Goal: Information Seeking & Learning: Learn about a topic

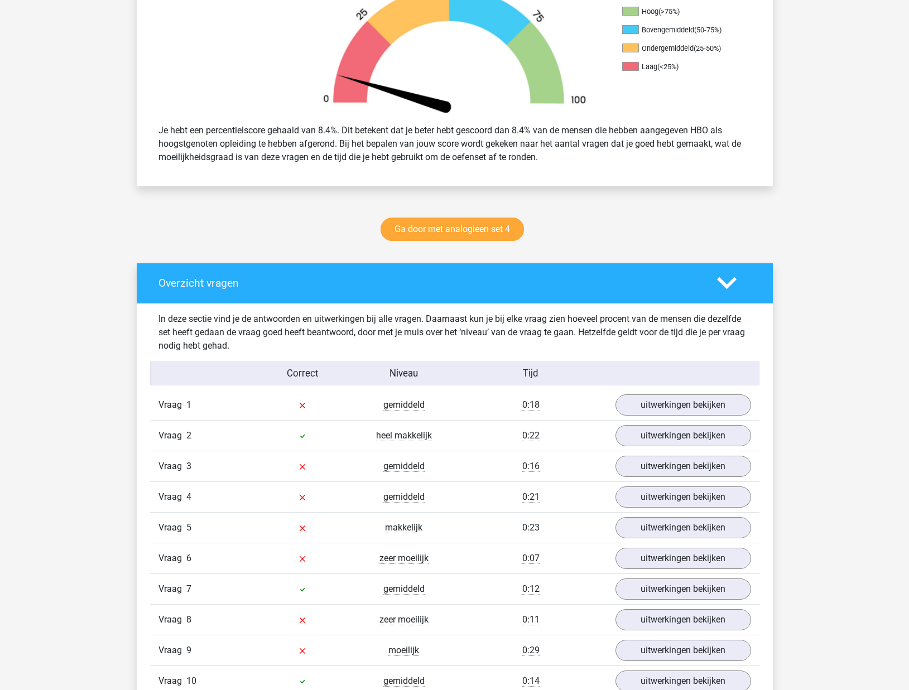
scroll to position [384, 0]
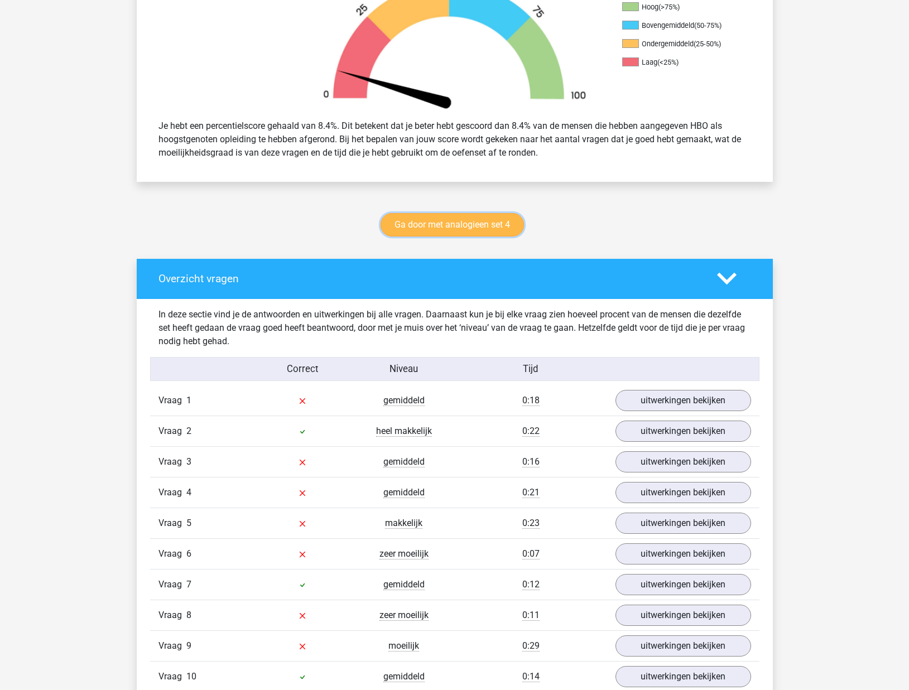
click at [480, 218] on link "Ga door met analogieen set 4" at bounding box center [451, 224] width 143 height 23
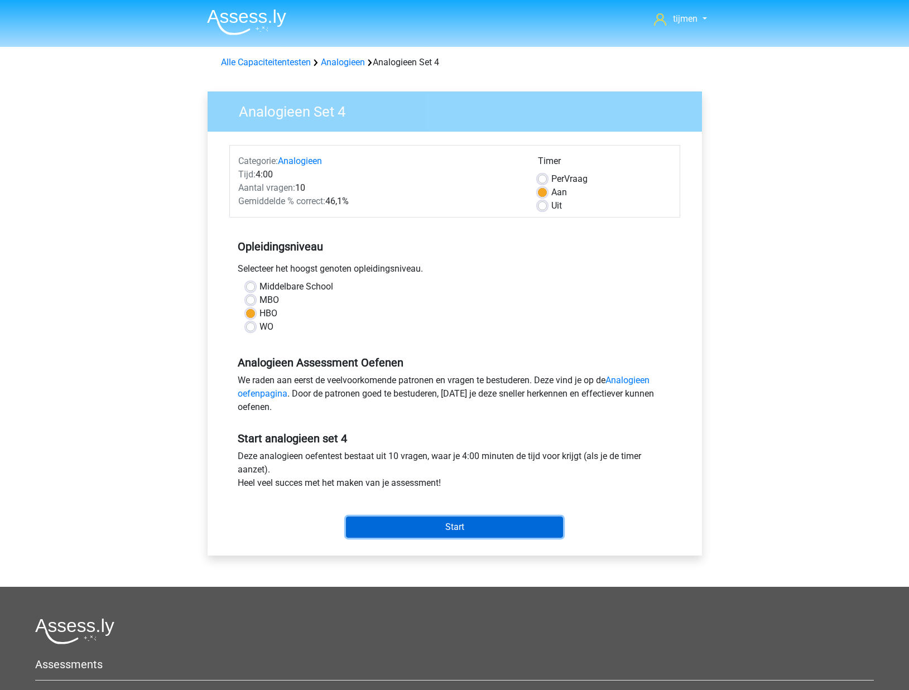
click at [460, 530] on input "Start" at bounding box center [454, 527] width 217 height 21
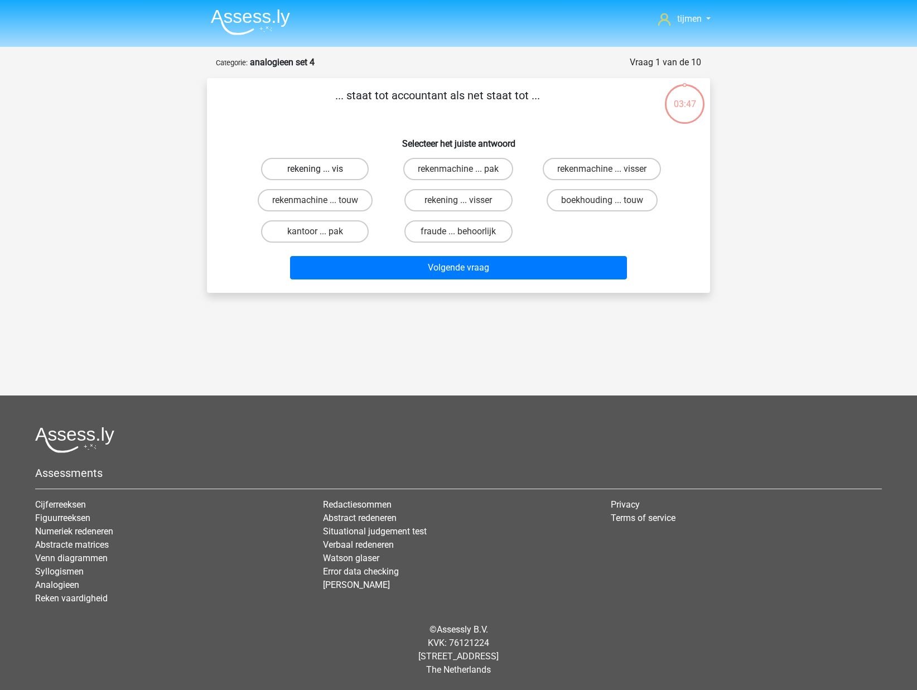
click at [327, 169] on label "rekening ... vis" at bounding box center [315, 169] width 108 height 22
click at [322, 169] on input "rekening ... vis" at bounding box center [318, 172] width 7 height 7
radio input "true"
click at [325, 192] on label "rekenmachine ... touw" at bounding box center [315, 200] width 115 height 22
click at [322, 200] on input "rekenmachine ... touw" at bounding box center [318, 203] width 7 height 7
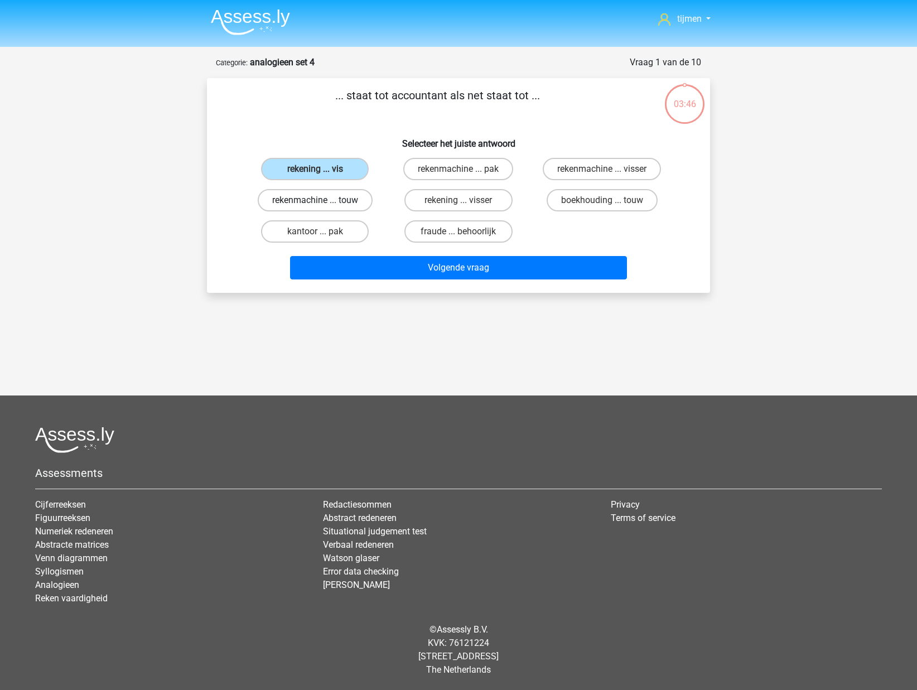
radio input "true"
click at [488, 282] on div "Volgende vraag" at bounding box center [458, 270] width 431 height 28
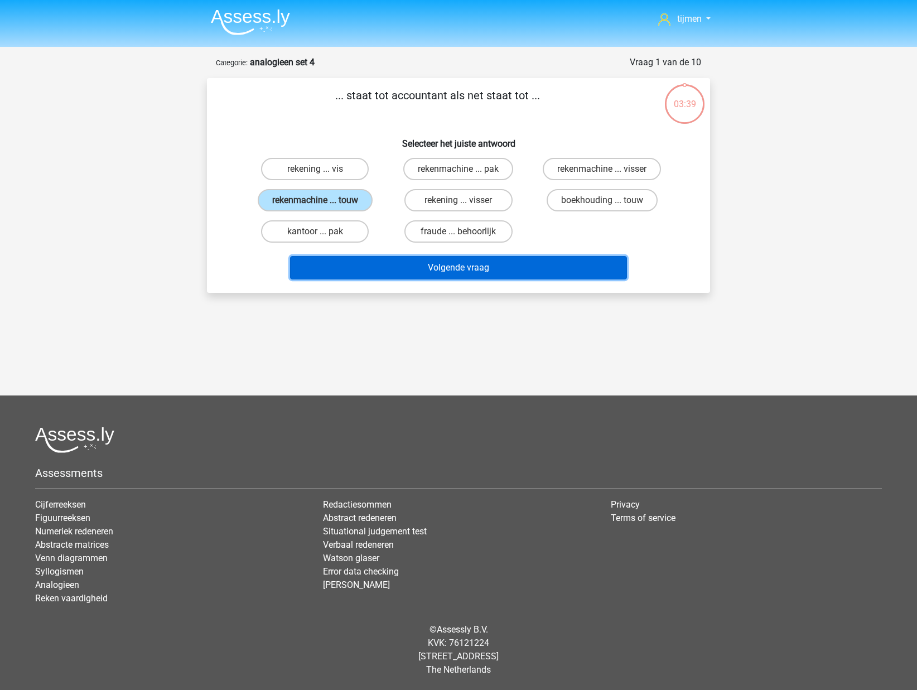
click at [486, 265] on button "Volgende vraag" at bounding box center [458, 267] width 337 height 23
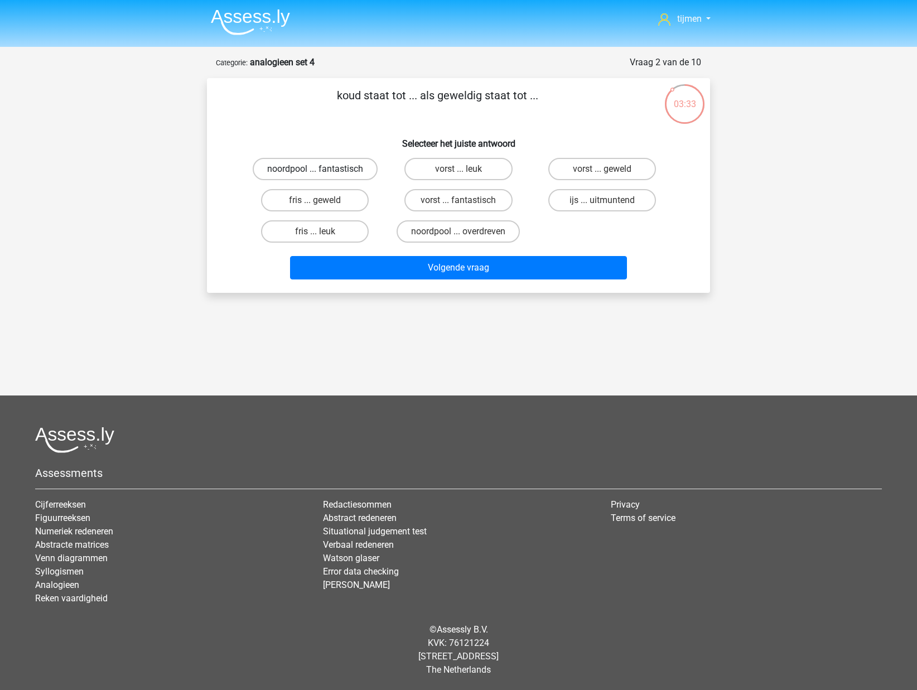
click at [336, 172] on label "noordpool ... fantastisch" at bounding box center [315, 169] width 125 height 22
click at [322, 172] on input "noordpool ... fantastisch" at bounding box center [318, 172] width 7 height 7
radio input "true"
click at [460, 200] on label "vorst ... fantastisch" at bounding box center [458, 200] width 108 height 22
click at [460, 200] on input "vorst ... fantastisch" at bounding box center [461, 203] width 7 height 7
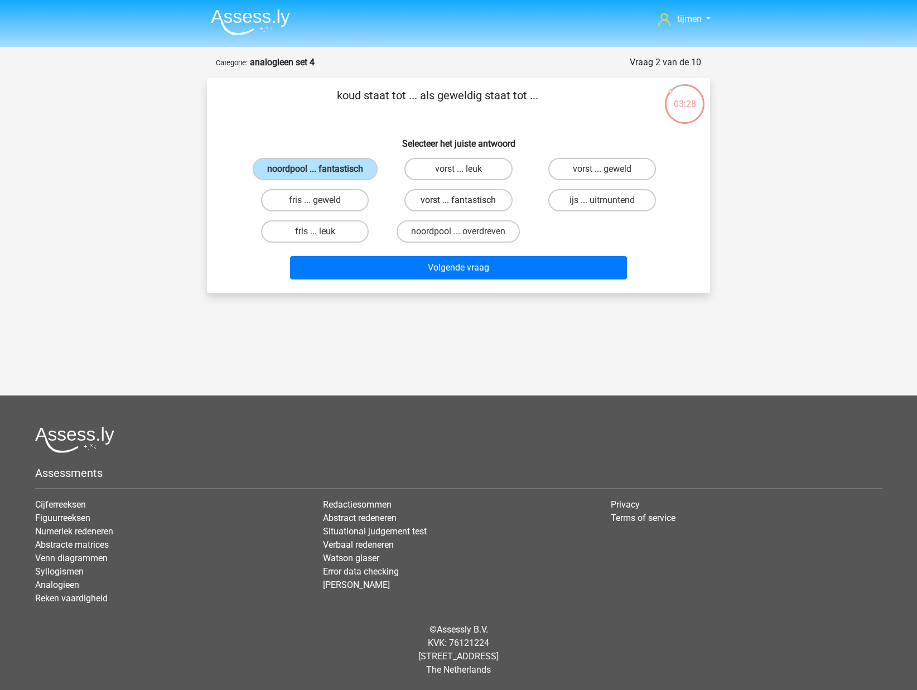
radio input "true"
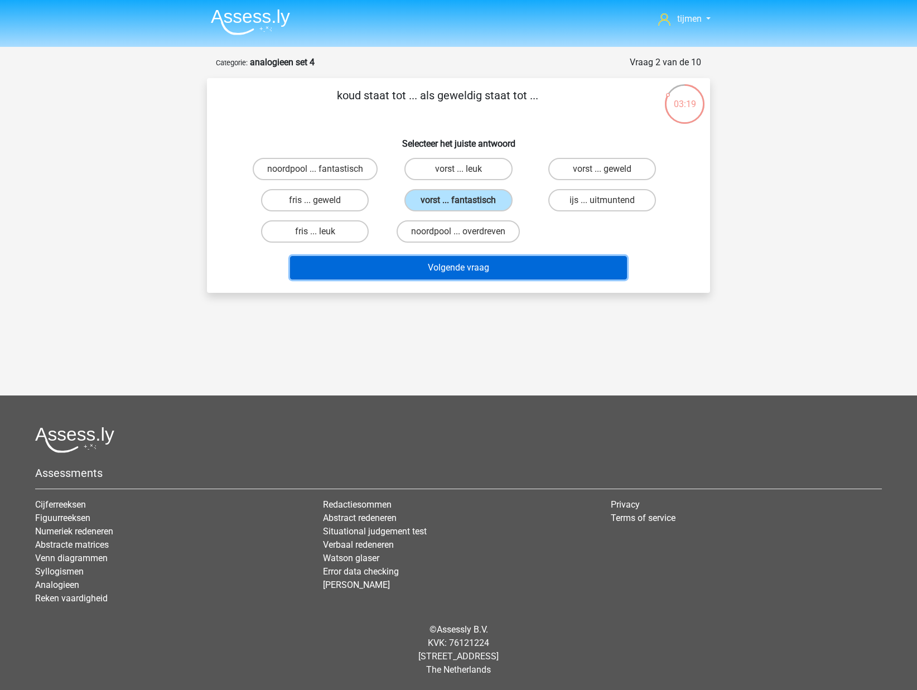
click at [480, 278] on button "Volgende vraag" at bounding box center [458, 267] width 337 height 23
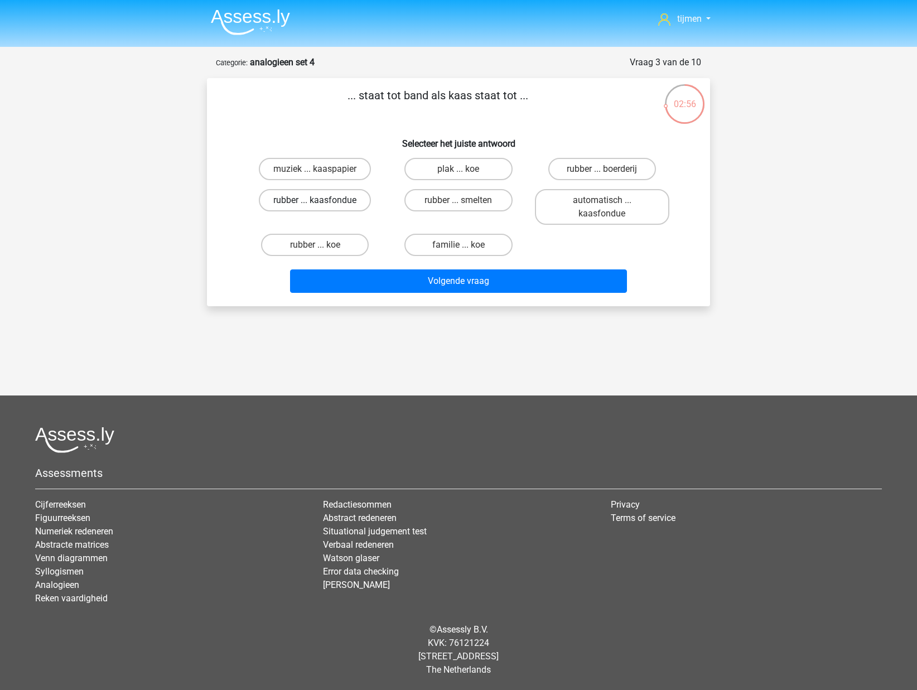
click at [330, 200] on label "rubber ... kaasfondue" at bounding box center [315, 200] width 112 height 22
click at [322, 200] on input "rubber ... kaasfondue" at bounding box center [318, 203] width 7 height 7
radio input "true"
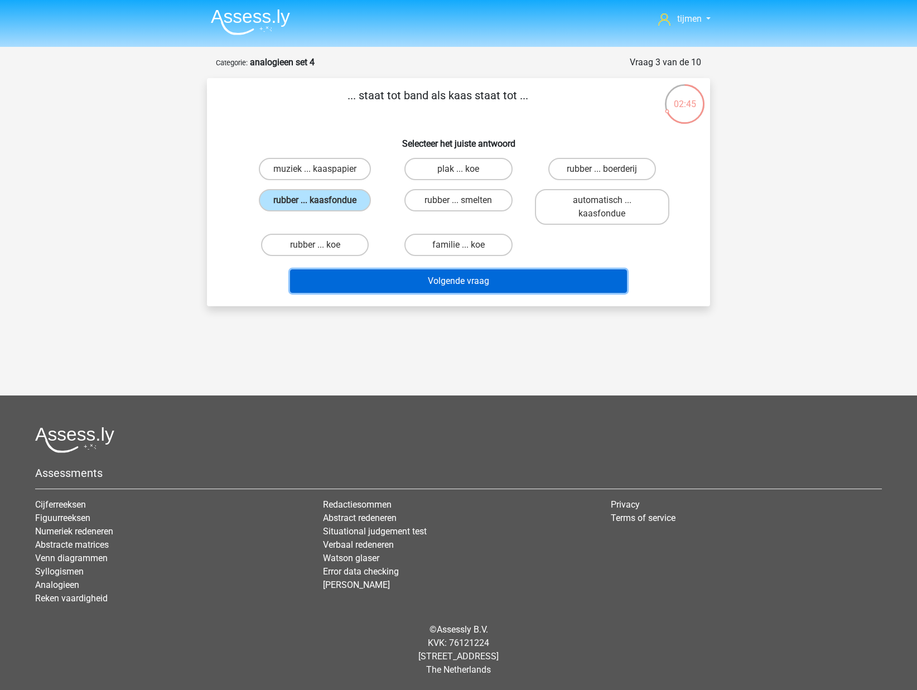
drag, startPoint x: 467, startPoint y: 278, endPoint x: 288, endPoint y: 151, distance: 219.7
click at [288, 146] on div "... staat tot band als kaas staat tot ... Selecteer het juiste antwoord muziek …" at bounding box center [458, 192] width 494 height 210
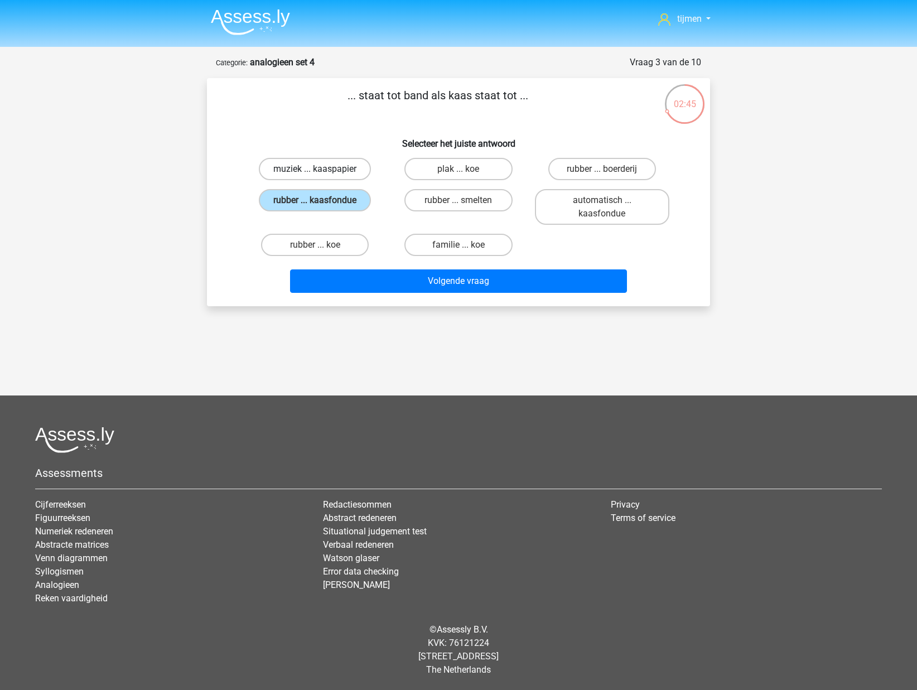
click at [293, 163] on label "muziek ... kaaspapier" at bounding box center [315, 169] width 112 height 22
click at [315, 169] on input "muziek ... kaaspapier" at bounding box center [318, 172] width 7 height 7
radio input "true"
click at [332, 202] on label "rubber ... kaasfondue" at bounding box center [315, 200] width 112 height 22
click at [322, 202] on input "rubber ... kaasfondue" at bounding box center [318, 203] width 7 height 7
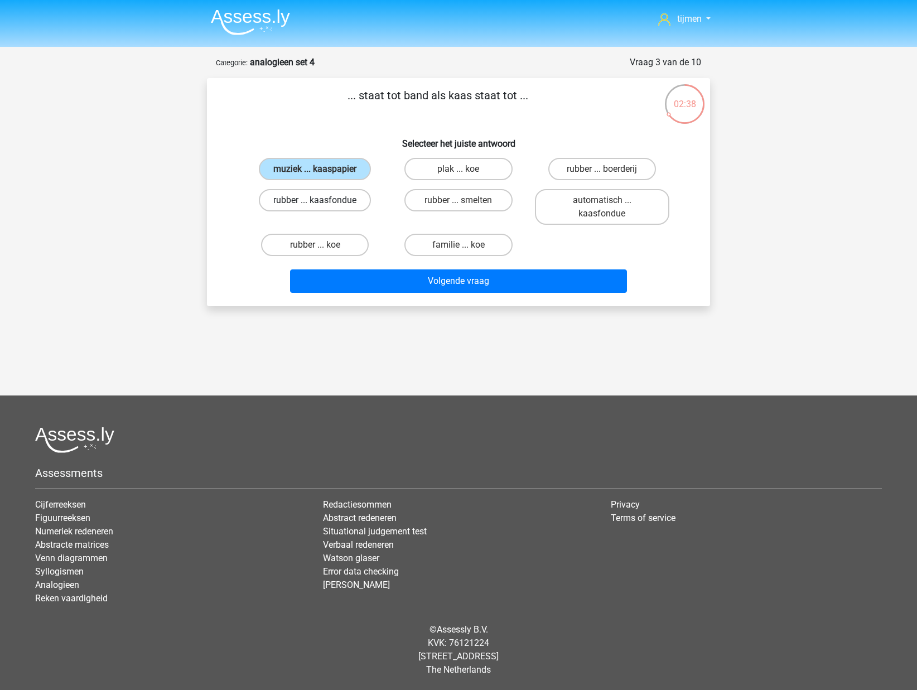
radio input "true"
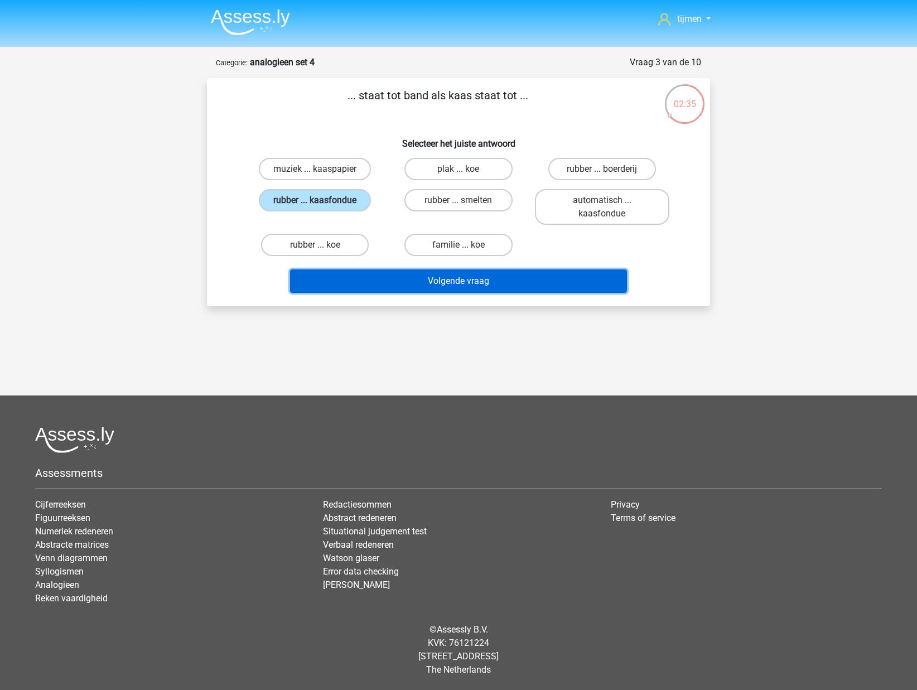
click at [378, 283] on button "Volgende vraag" at bounding box center [458, 280] width 337 height 23
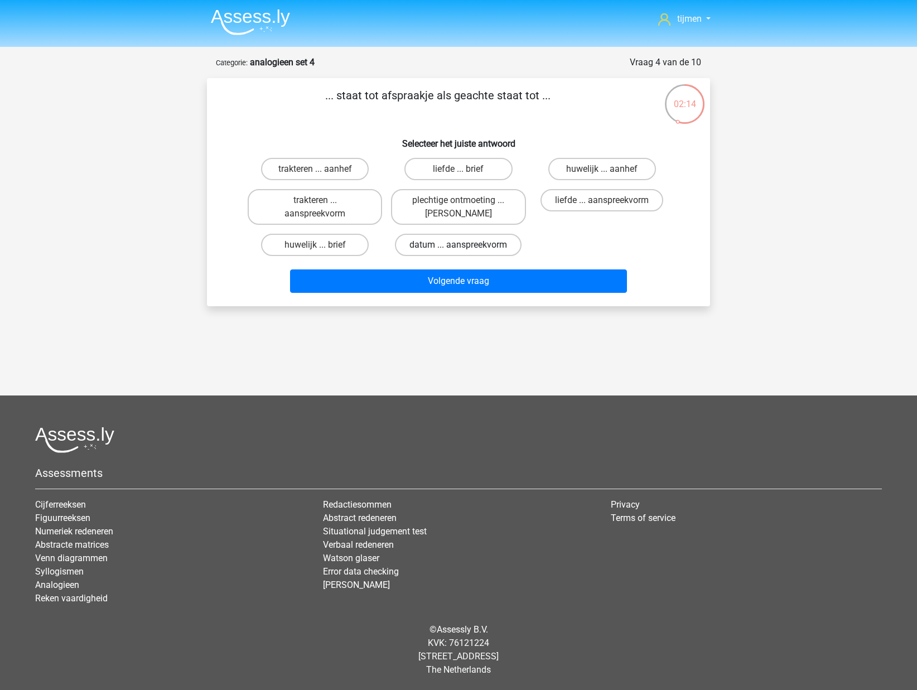
click at [488, 245] on label "datum ... aanspreekvorm" at bounding box center [458, 245] width 127 height 22
click at [466, 245] on input "datum ... aanspreekvorm" at bounding box center [461, 248] width 7 height 7
radio input "true"
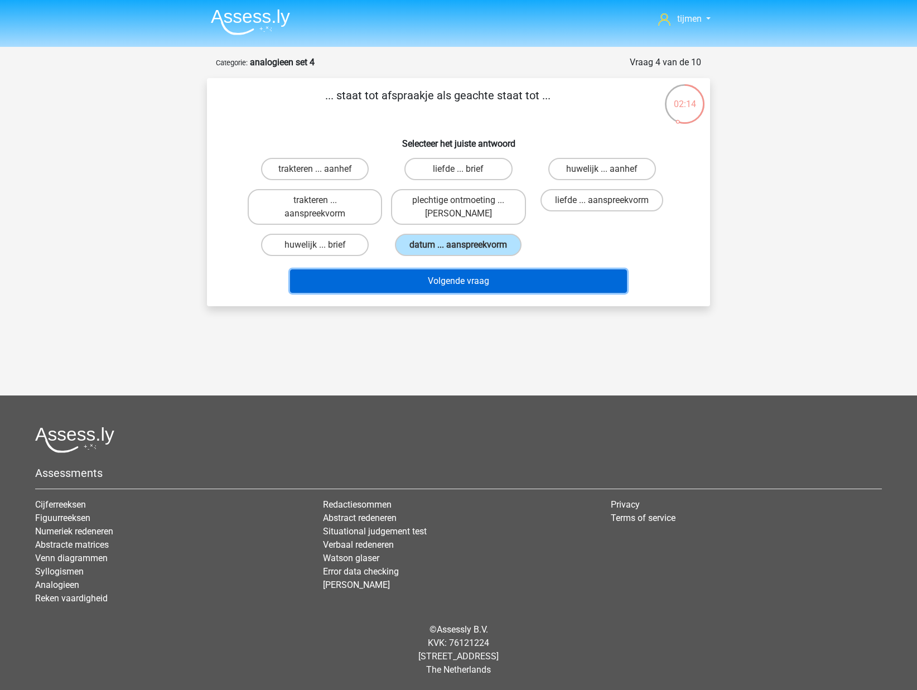
click at [488, 271] on button "Volgende vraag" at bounding box center [458, 280] width 337 height 23
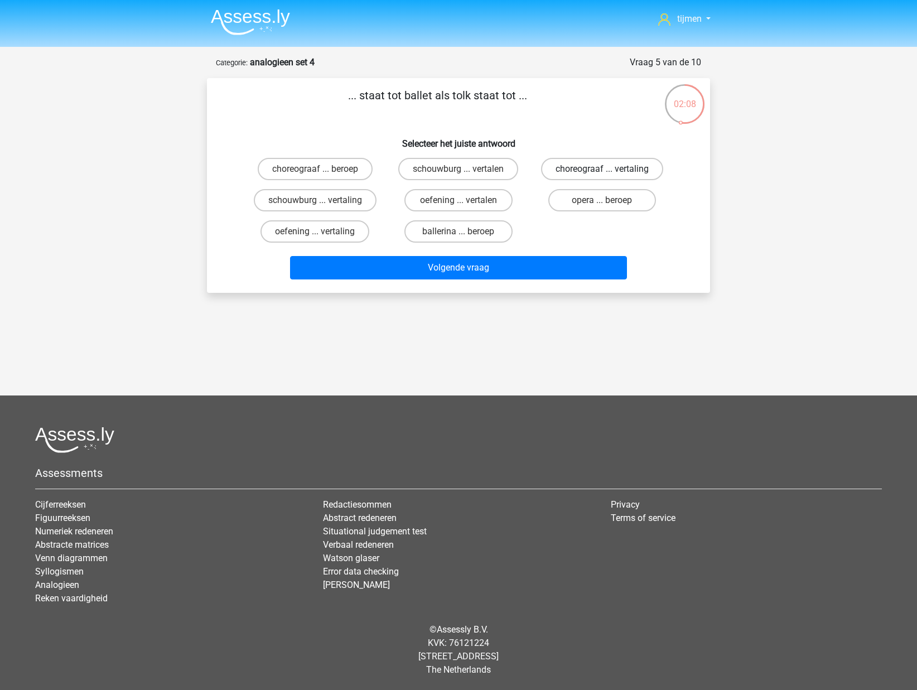
click at [592, 175] on label "choreograaf ... vertaling" at bounding box center [602, 169] width 122 height 22
click at [602, 175] on input "choreograaf ... vertaling" at bounding box center [605, 172] width 7 height 7
radio input "true"
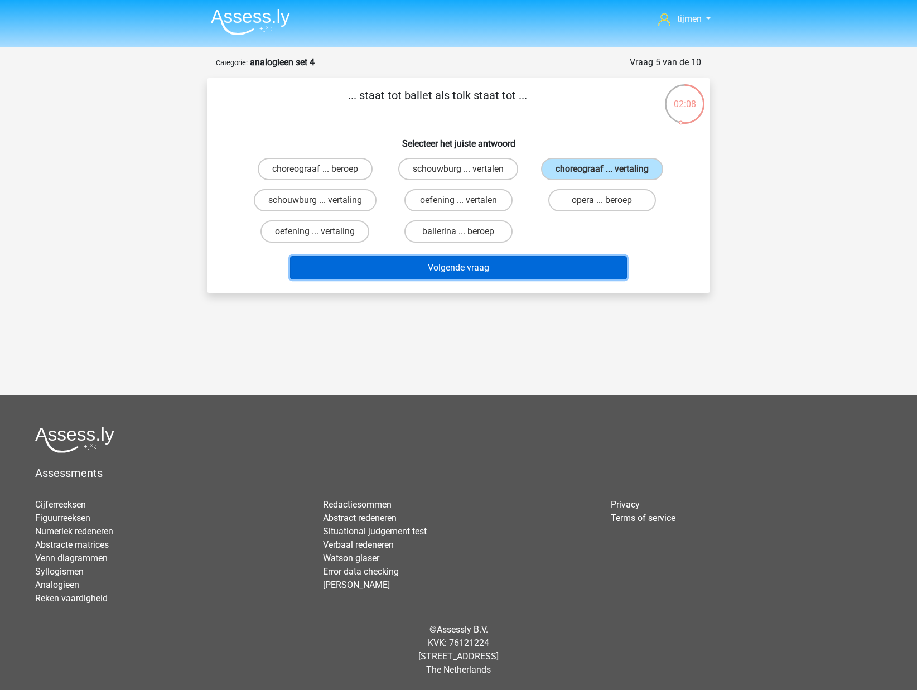
click at [553, 266] on button "Volgende vraag" at bounding box center [458, 267] width 337 height 23
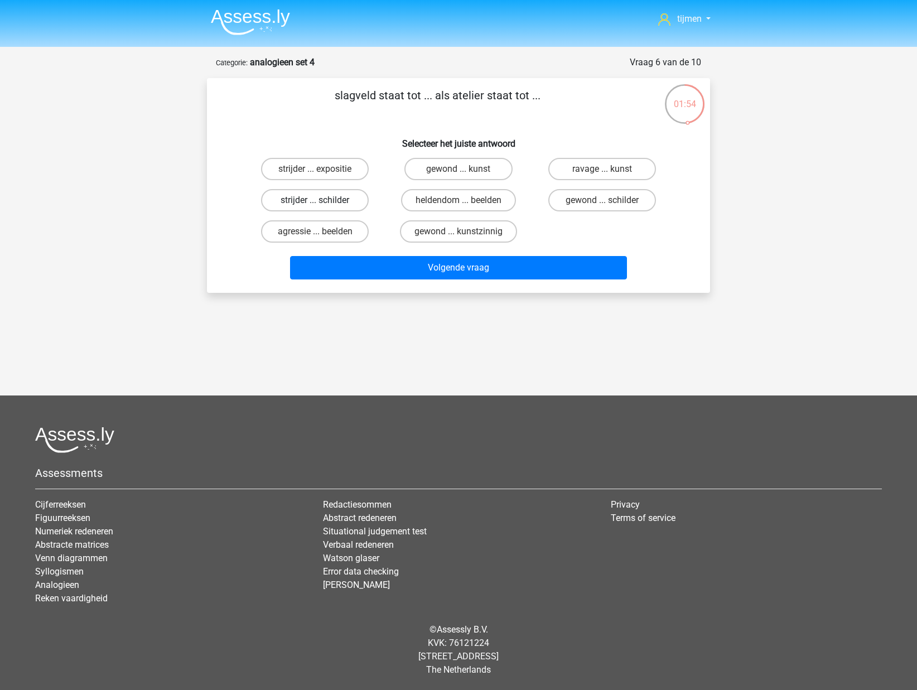
click at [348, 195] on label "strijder ... schilder" at bounding box center [315, 200] width 108 height 22
click at [322, 200] on input "strijder ... schilder" at bounding box center [318, 203] width 7 height 7
radio input "true"
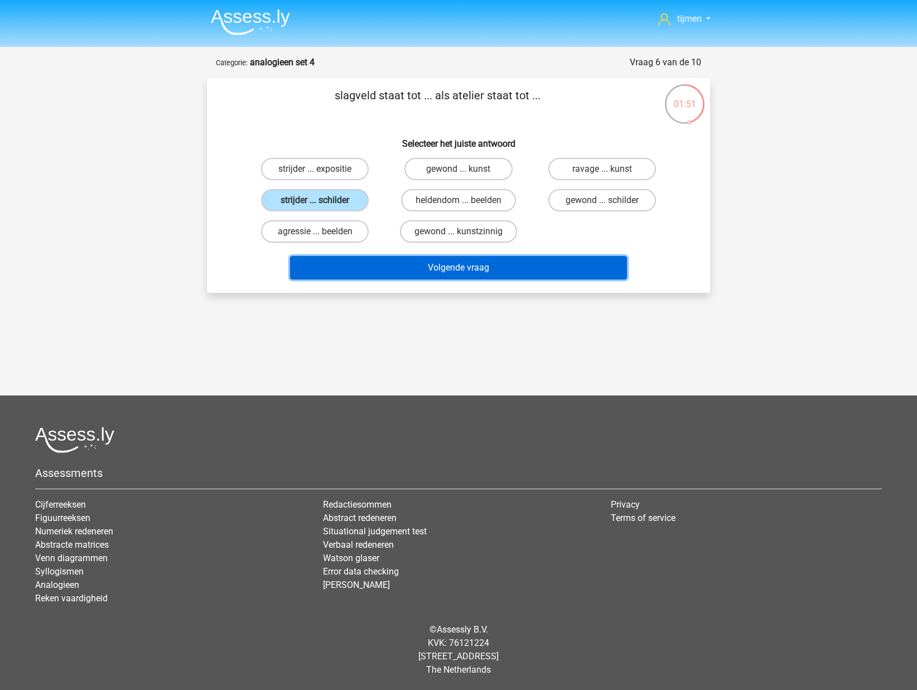
click at [390, 271] on button "Volgende vraag" at bounding box center [458, 267] width 337 height 23
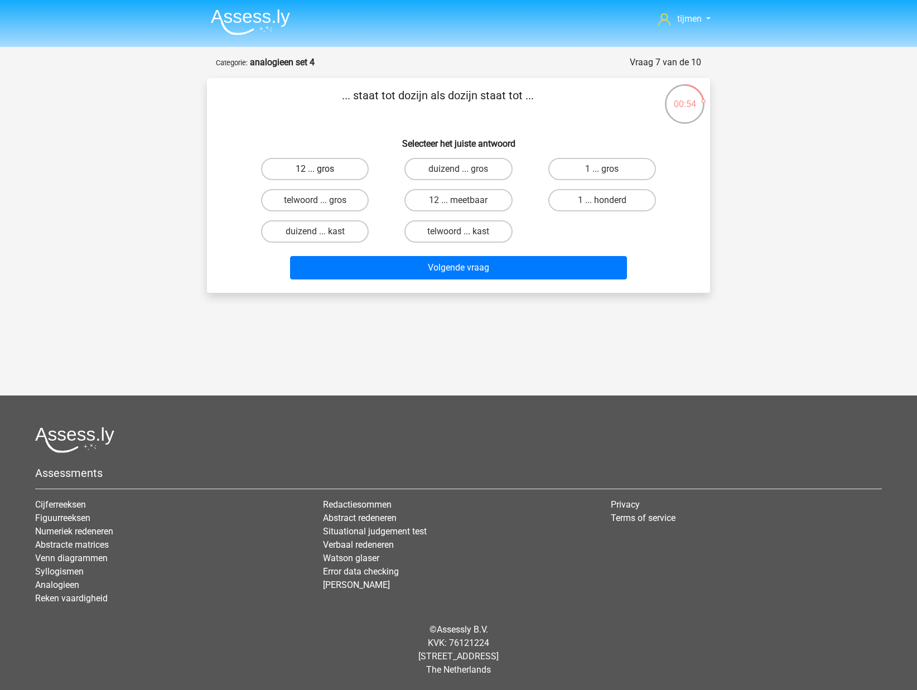
click at [339, 172] on label "12 ... gros" at bounding box center [315, 169] width 108 height 22
click at [322, 172] on input "12 ... gros" at bounding box center [318, 172] width 7 height 7
radio input "true"
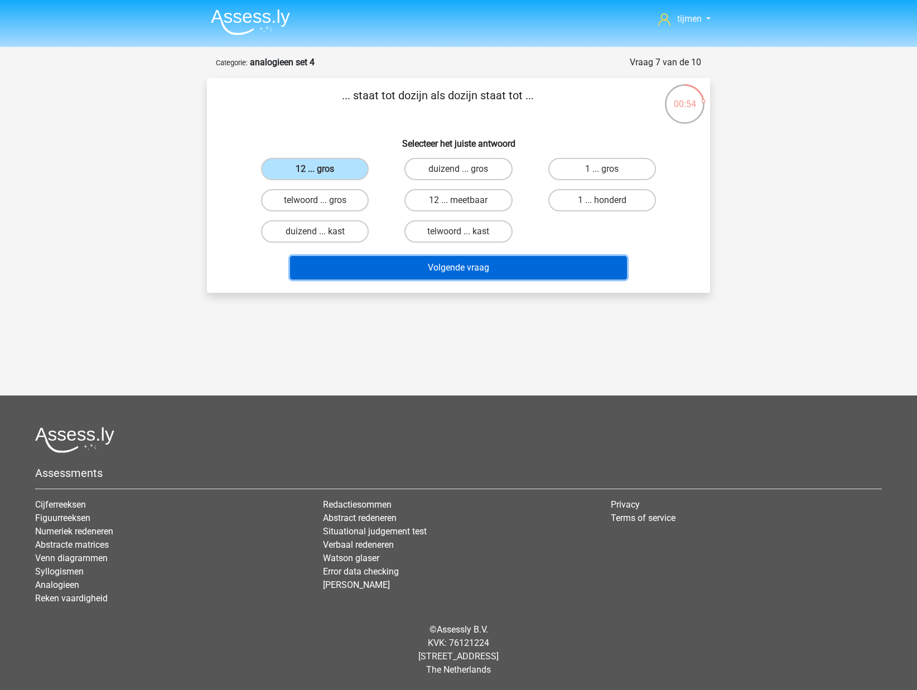
click at [418, 264] on button "Volgende vraag" at bounding box center [458, 267] width 337 height 23
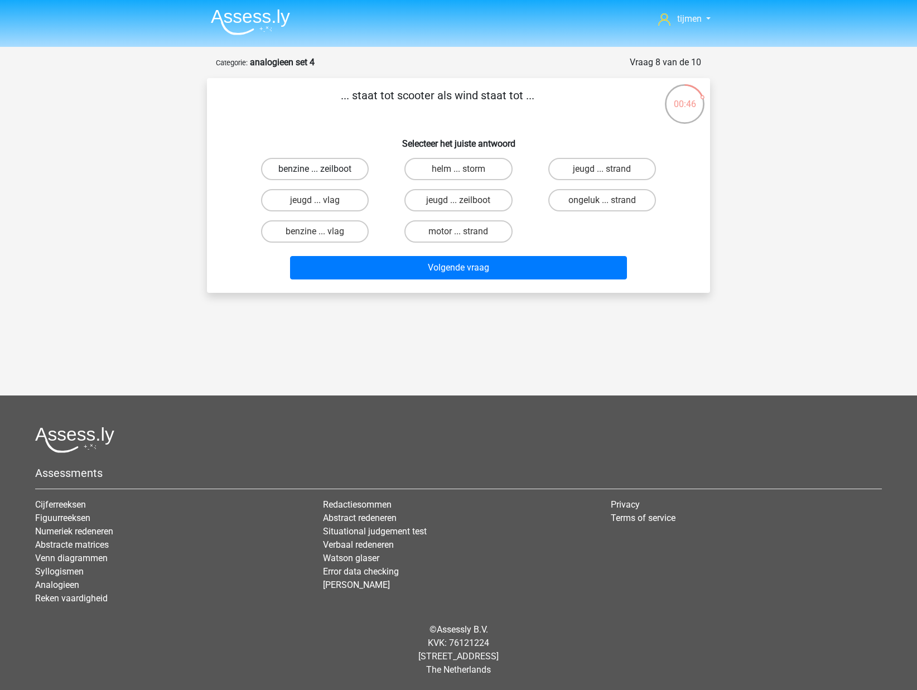
click at [324, 172] on label "benzine ... zeilboot" at bounding box center [315, 169] width 108 height 22
click at [322, 172] on input "benzine ... zeilboot" at bounding box center [318, 172] width 7 height 7
radio input "true"
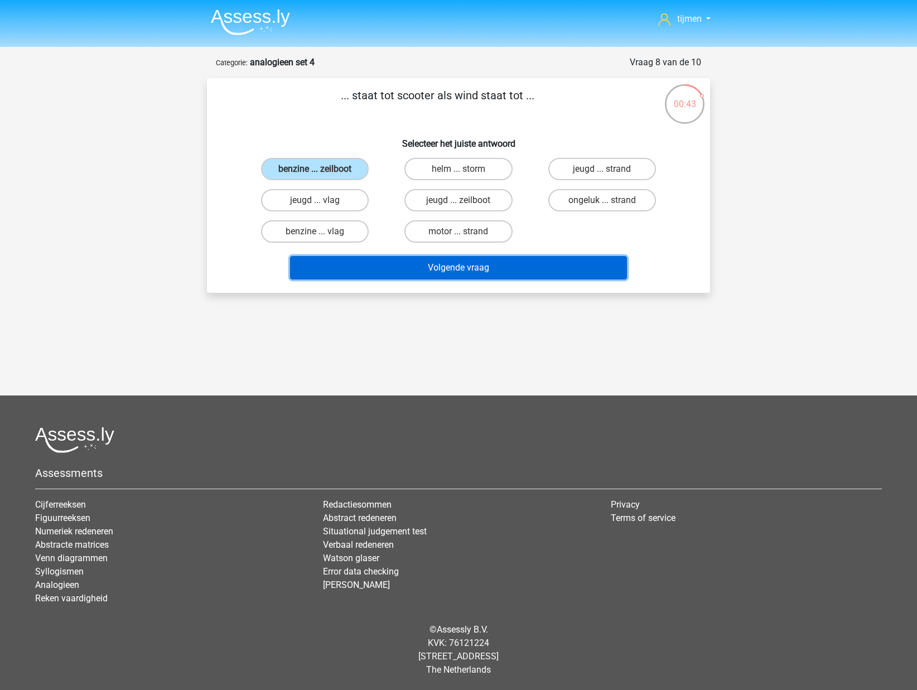
click at [427, 268] on button "Volgende vraag" at bounding box center [458, 267] width 337 height 23
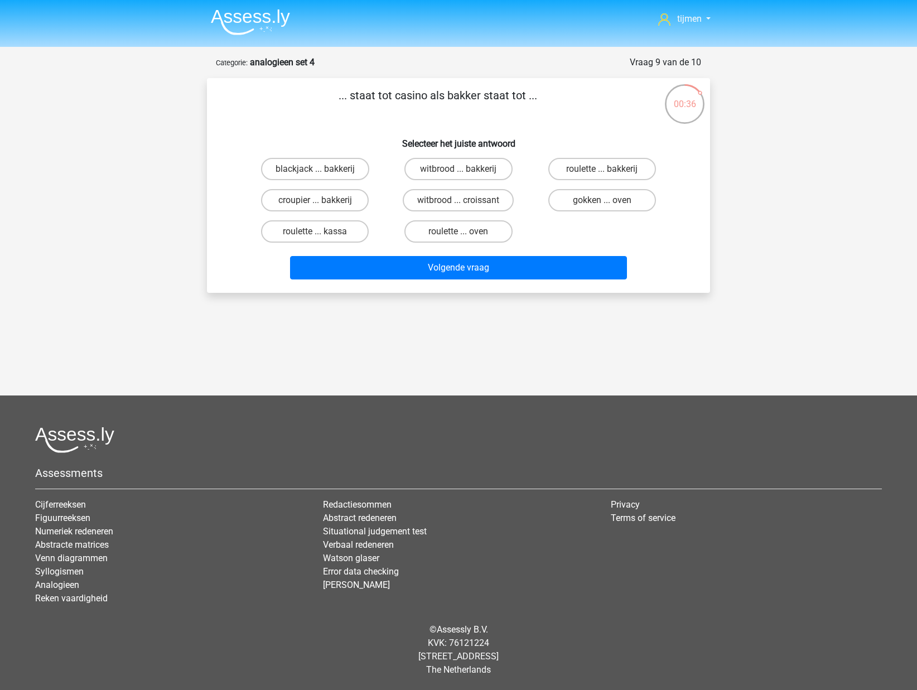
click at [458, 235] on input "roulette ... oven" at bounding box center [461, 234] width 7 height 7
radio input "true"
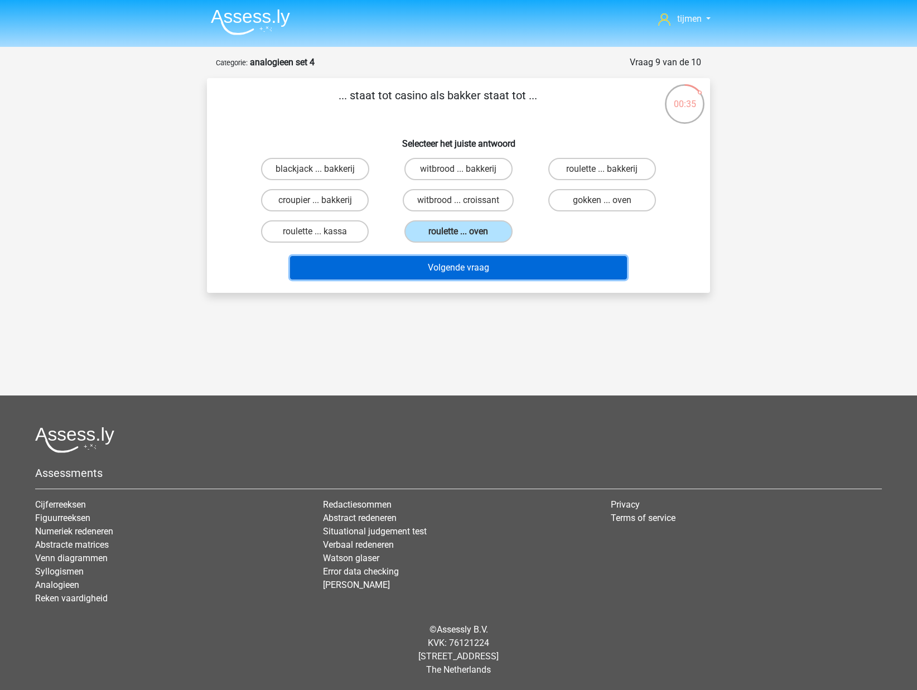
click at [462, 278] on button "Volgende vraag" at bounding box center [458, 267] width 337 height 23
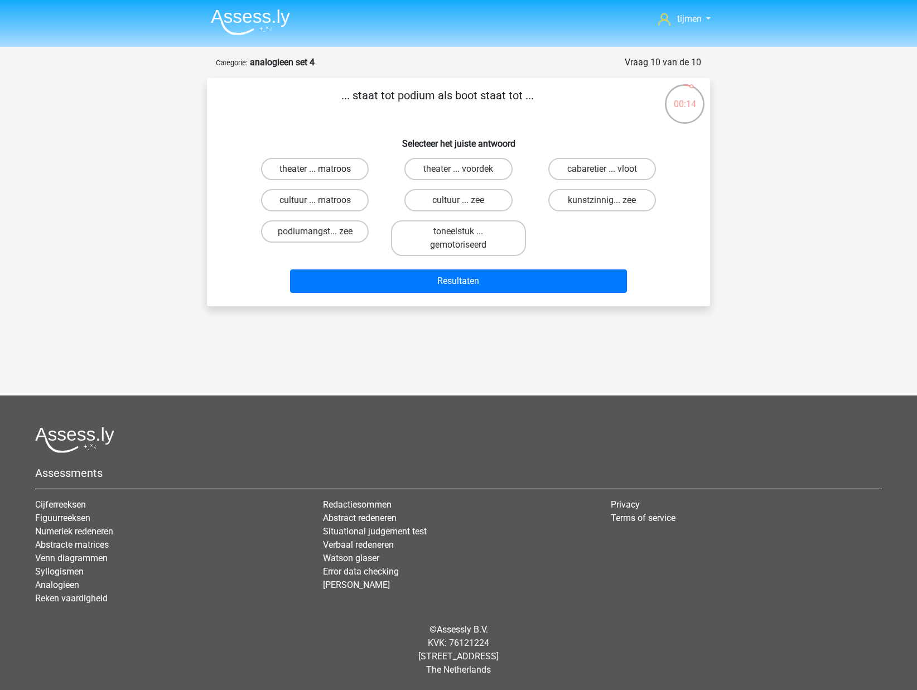
click at [322, 171] on label "theater ... matroos" at bounding box center [315, 169] width 108 height 22
click at [322, 171] on input "theater ... matroos" at bounding box center [318, 172] width 7 height 7
radio input "true"
click at [435, 170] on label "theater ... voordek" at bounding box center [458, 169] width 108 height 22
click at [458, 170] on input "theater ... voordek" at bounding box center [461, 172] width 7 height 7
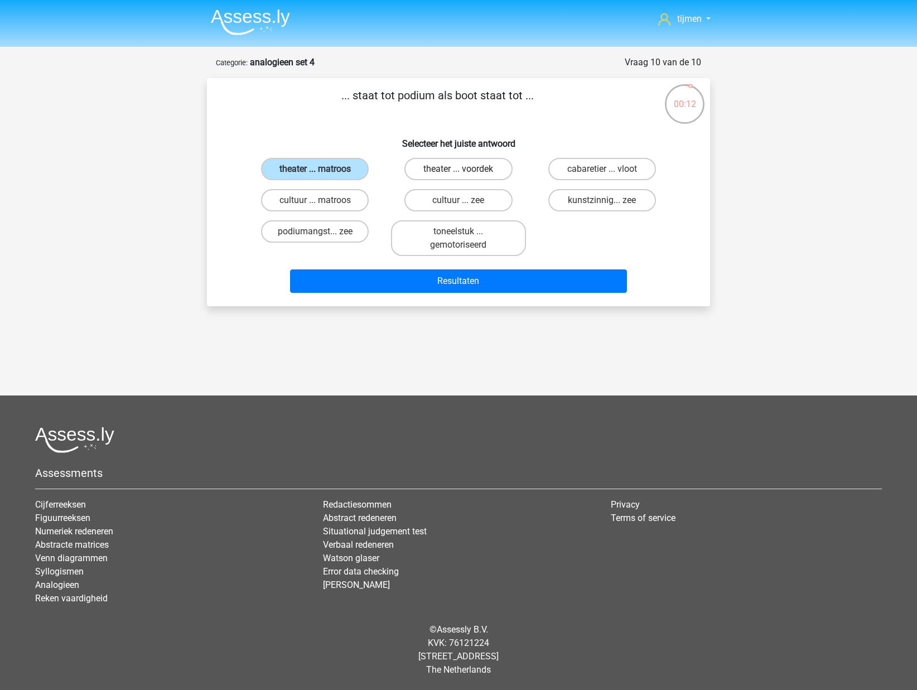
radio input "true"
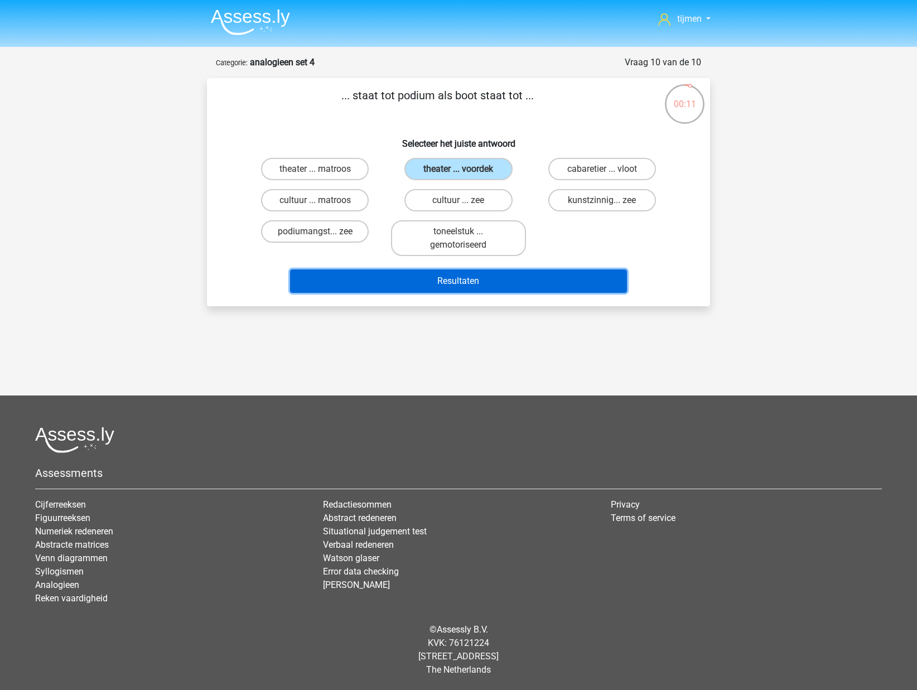
click at [486, 272] on button "Resultaten" at bounding box center [458, 280] width 337 height 23
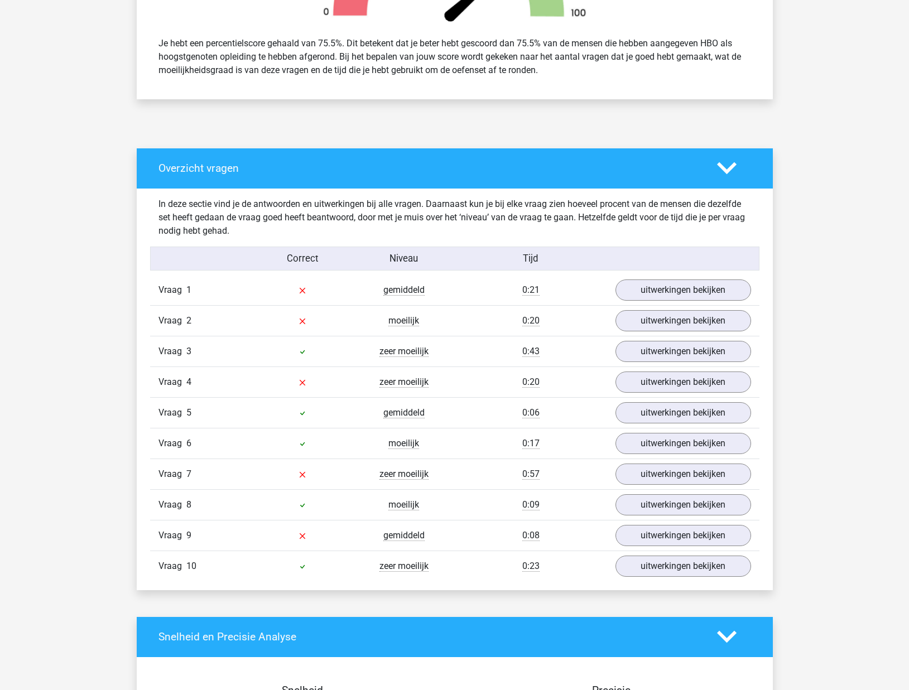
scroll to position [468, 0]
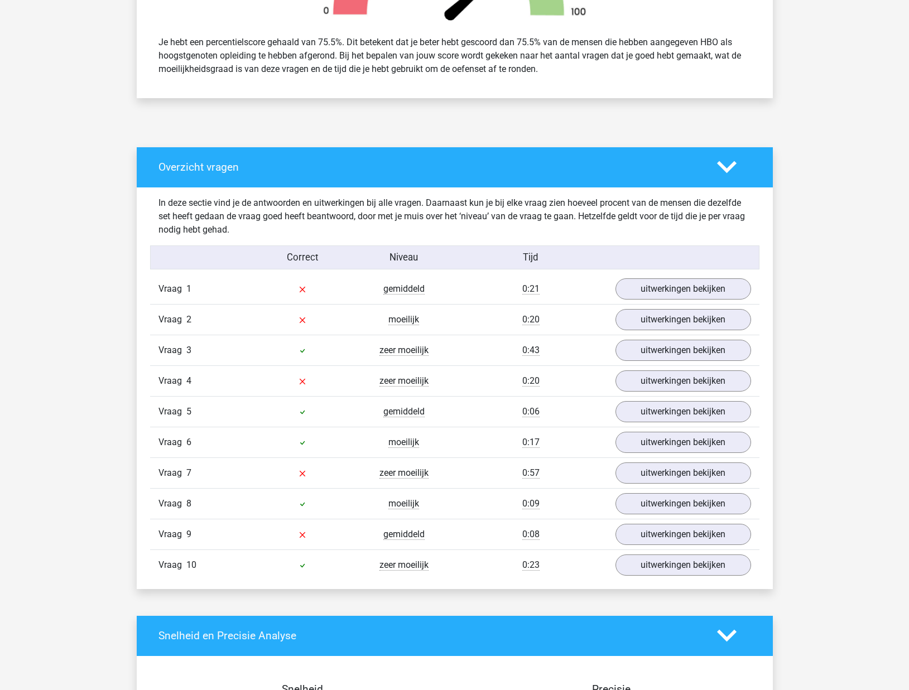
click at [720, 578] on div "Vraag 10 zeer moeilijk 0:23 uitwerkingen bekijken" at bounding box center [454, 564] width 609 height 31
click at [719, 575] on link "uitwerkingen bekijken" at bounding box center [683, 565] width 156 height 25
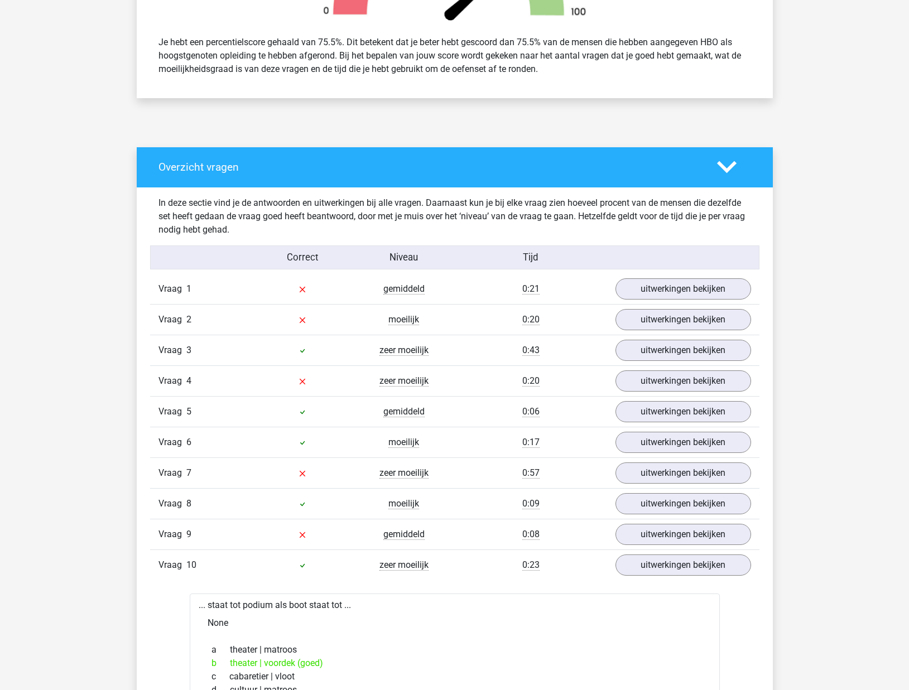
click at [715, 577] on div "Vraag 10 zeer moeilijk 0:23 uitwerkingen bekijken" at bounding box center [454, 564] width 609 height 31
click at [701, 562] on link "uitwerkingen bekijken" at bounding box center [683, 565] width 156 height 25
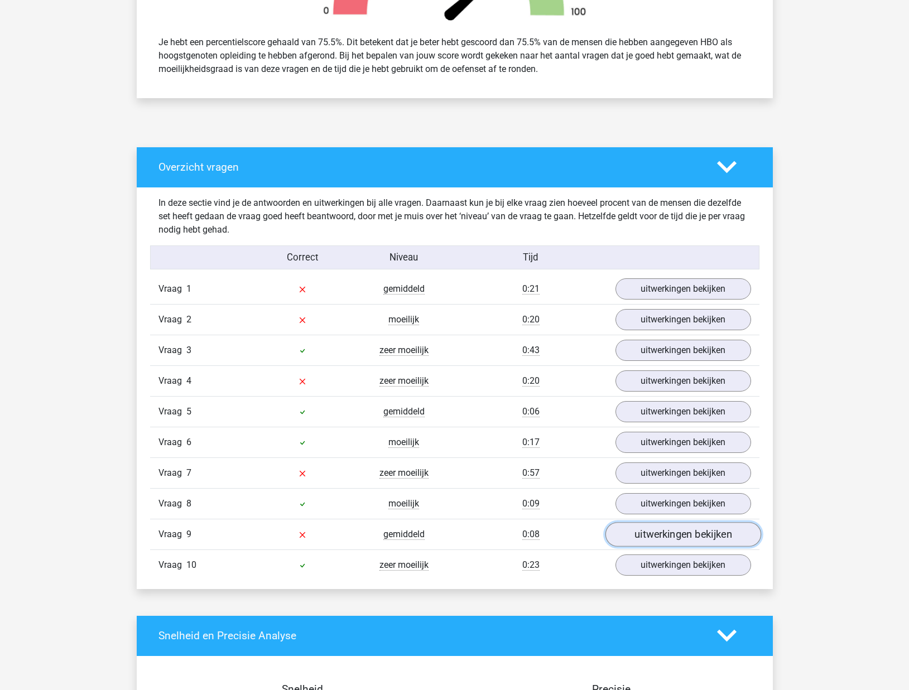
click at [701, 535] on link "uitwerkingen bekijken" at bounding box center [683, 534] width 156 height 25
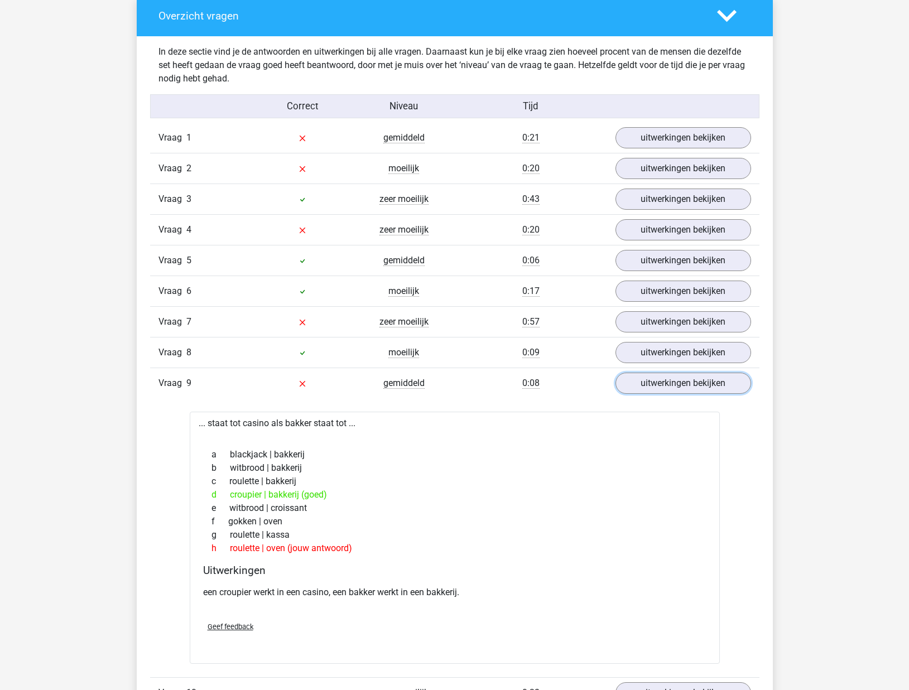
scroll to position [620, 0]
click at [679, 385] on link "uitwerkingen bekijken" at bounding box center [683, 382] width 156 height 25
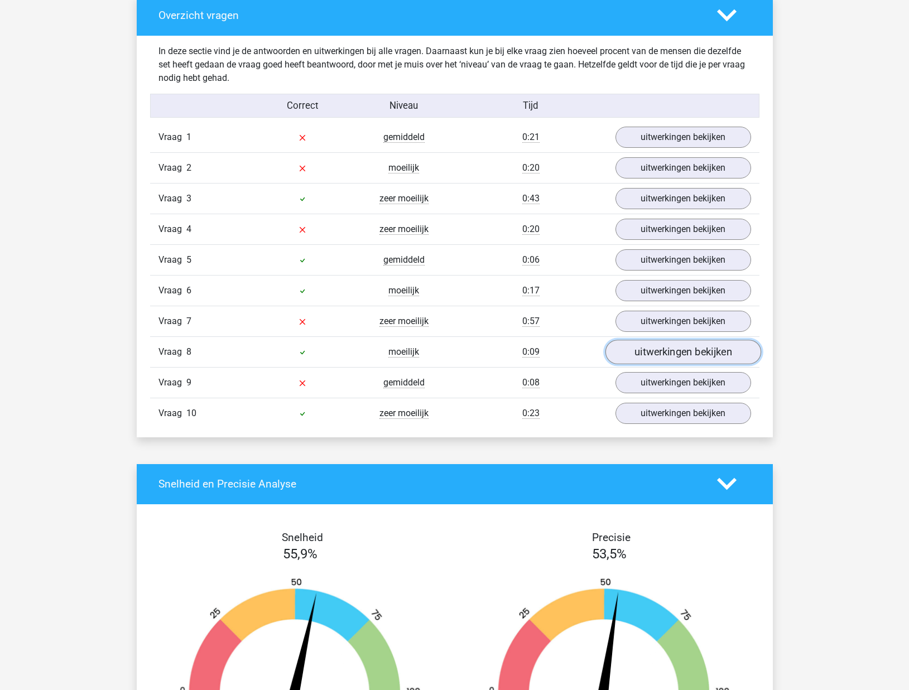
click at [670, 346] on link "uitwerkingen bekijken" at bounding box center [683, 352] width 156 height 25
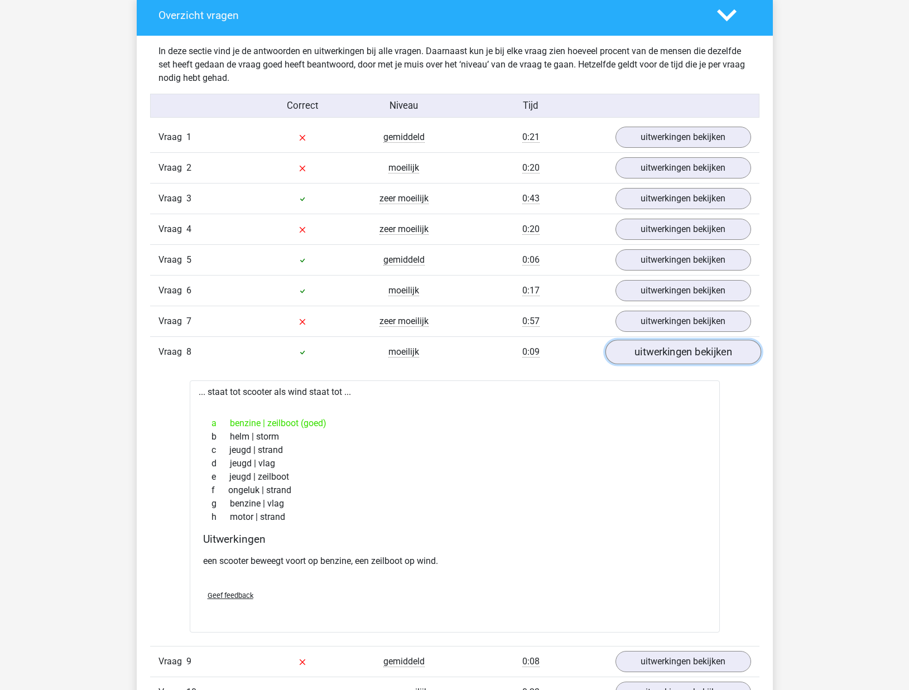
click at [670, 347] on link "uitwerkingen bekijken" at bounding box center [683, 352] width 156 height 25
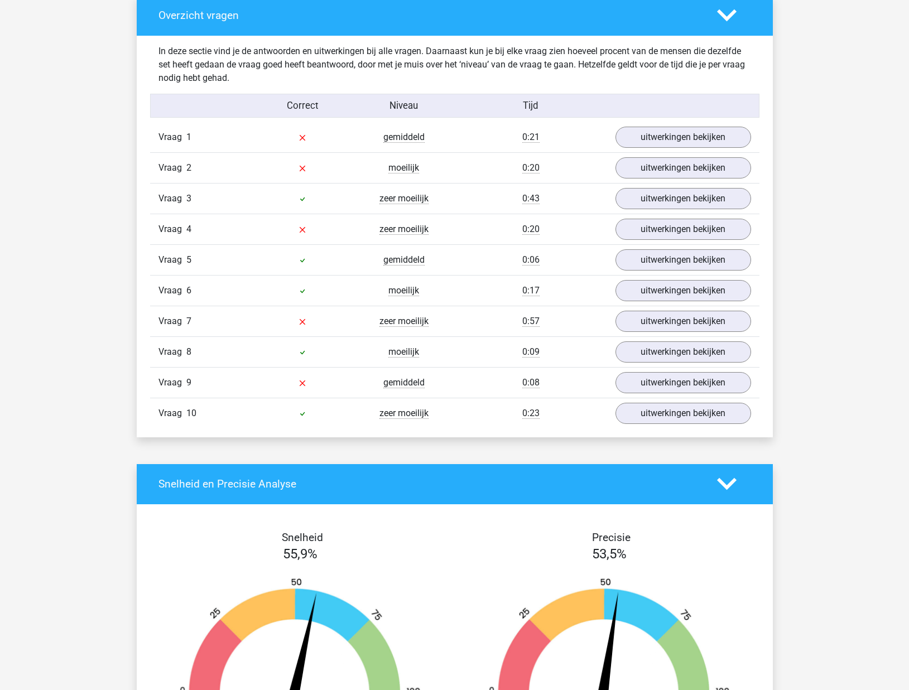
click at [669, 397] on div "Vraag 9 gemiddeld 0:08 uitwerkingen bekijken" at bounding box center [454, 382] width 609 height 31
click at [670, 384] on link "uitwerkingen bekijken" at bounding box center [683, 382] width 156 height 25
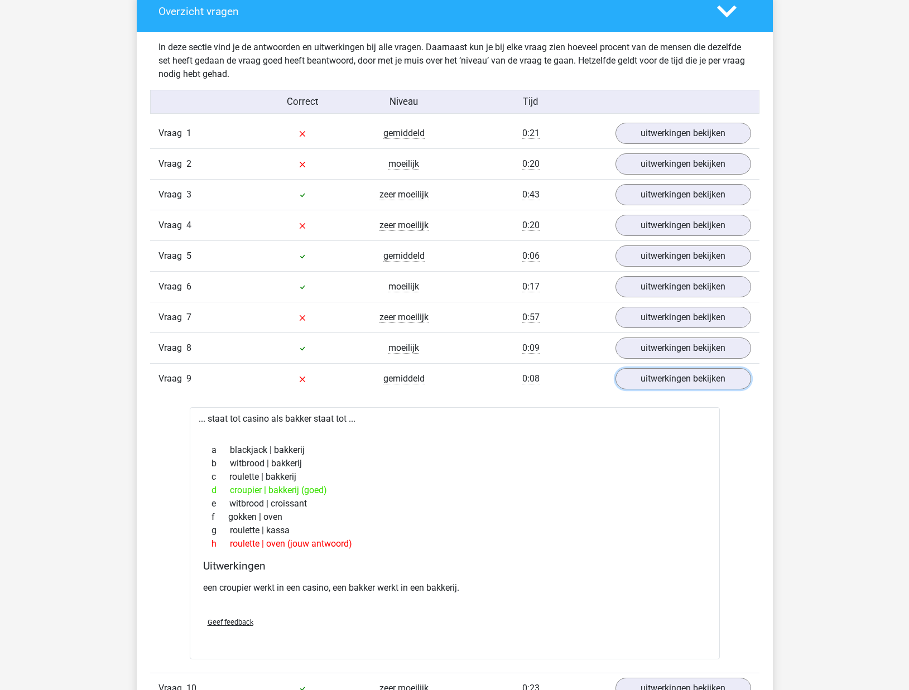
scroll to position [613, 0]
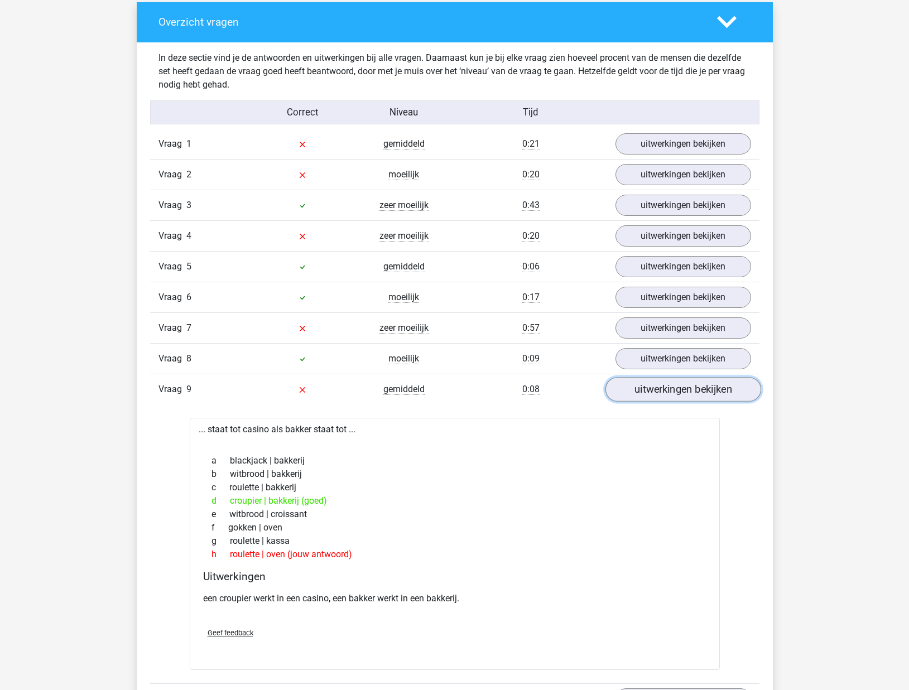
click at [653, 385] on link "uitwerkingen bekijken" at bounding box center [683, 389] width 156 height 25
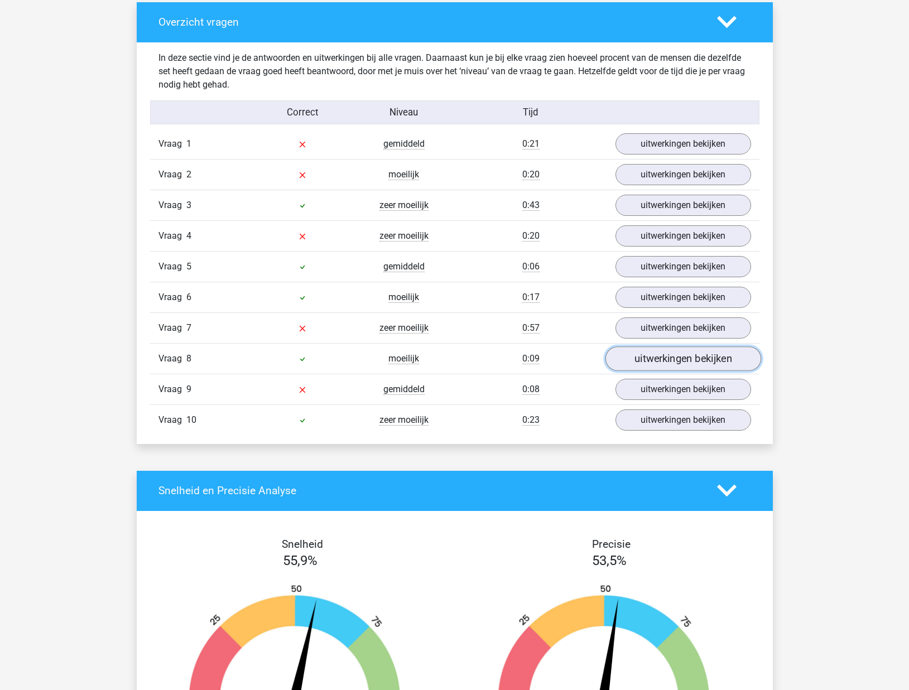
click at [654, 354] on link "uitwerkingen bekijken" at bounding box center [683, 358] width 156 height 25
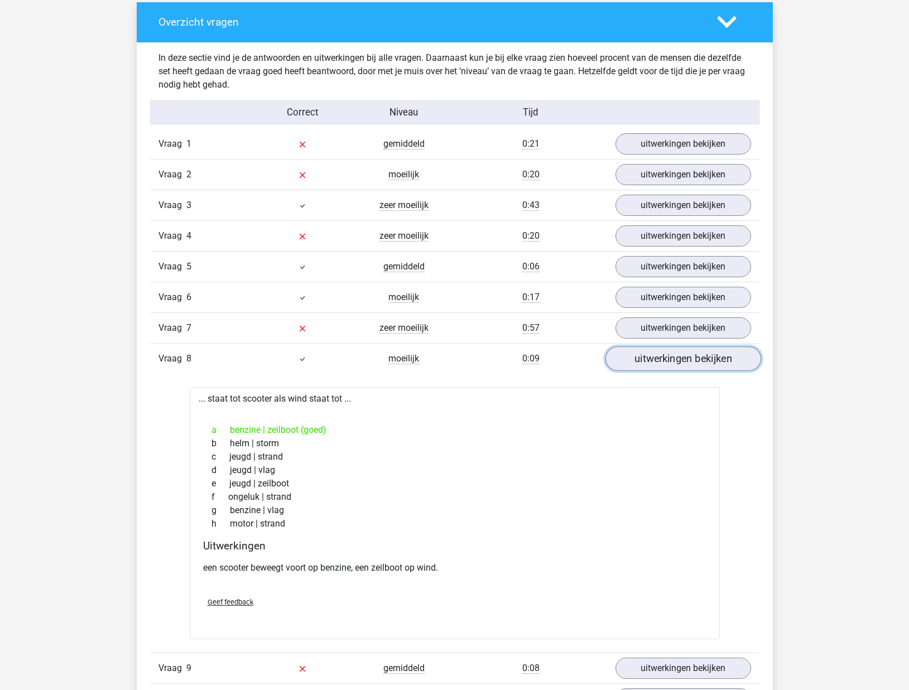
click at [654, 354] on link "uitwerkingen bekijken" at bounding box center [683, 358] width 156 height 25
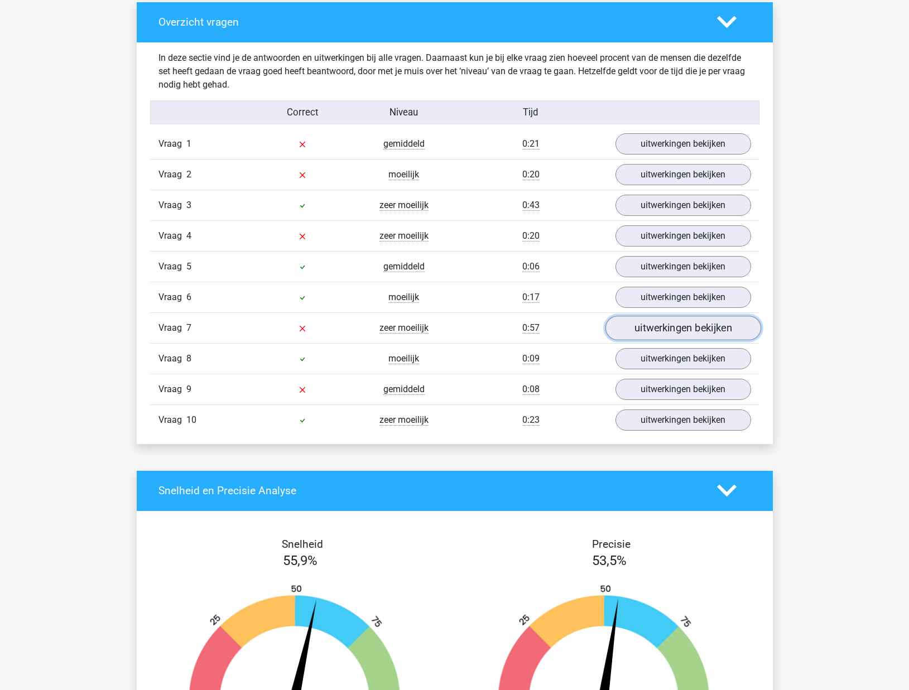
click at [659, 326] on link "uitwerkingen bekijken" at bounding box center [683, 328] width 156 height 25
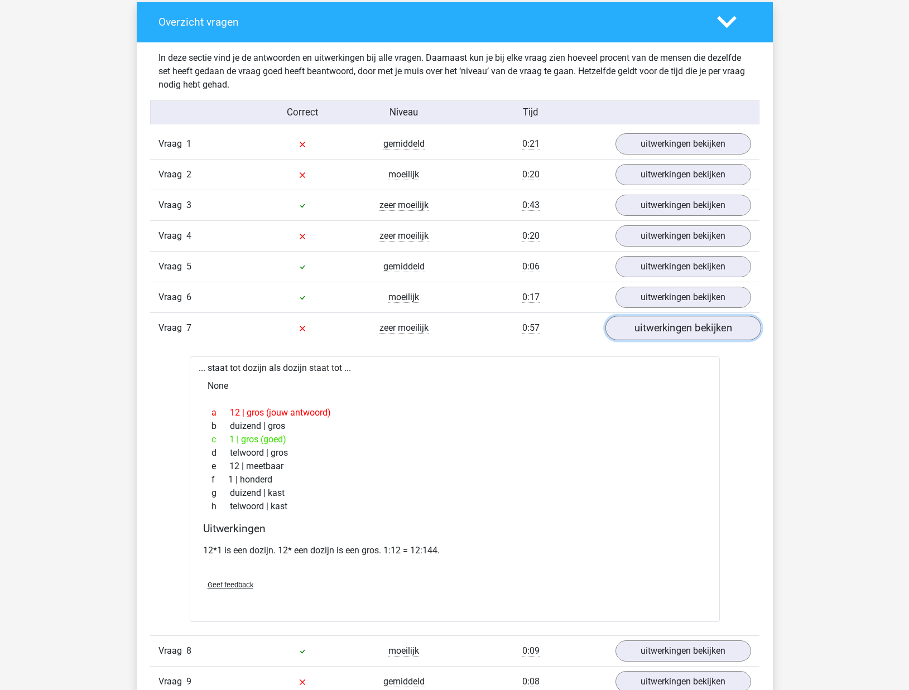
click at [655, 326] on link "uitwerkingen bekijken" at bounding box center [683, 328] width 156 height 25
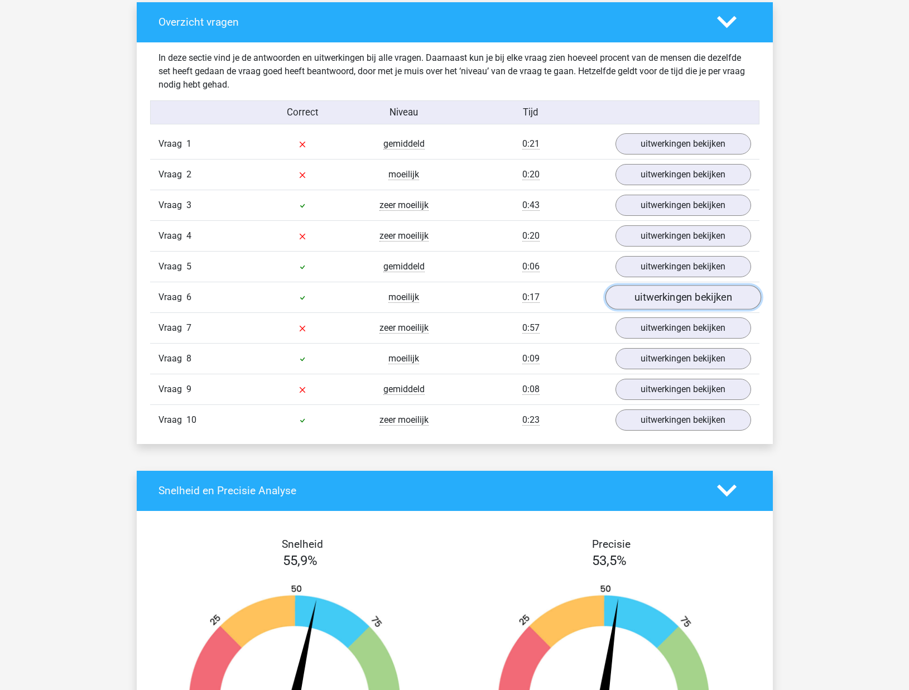
click at [660, 292] on link "uitwerkingen bekijken" at bounding box center [683, 297] width 156 height 25
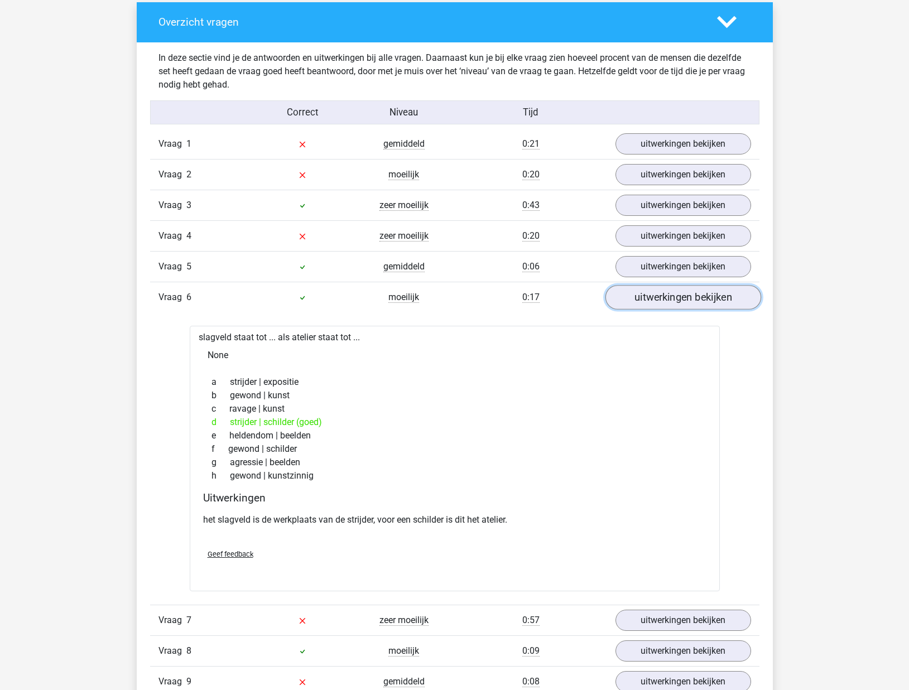
click at [659, 295] on link "uitwerkingen bekijken" at bounding box center [683, 297] width 156 height 25
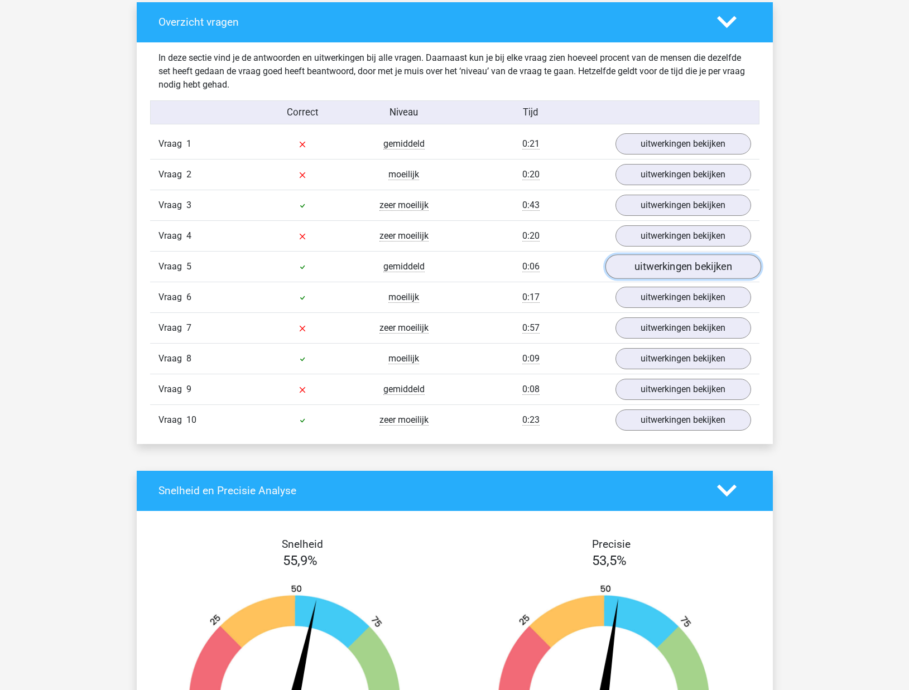
click at [663, 272] on link "uitwerkingen bekijken" at bounding box center [683, 266] width 156 height 25
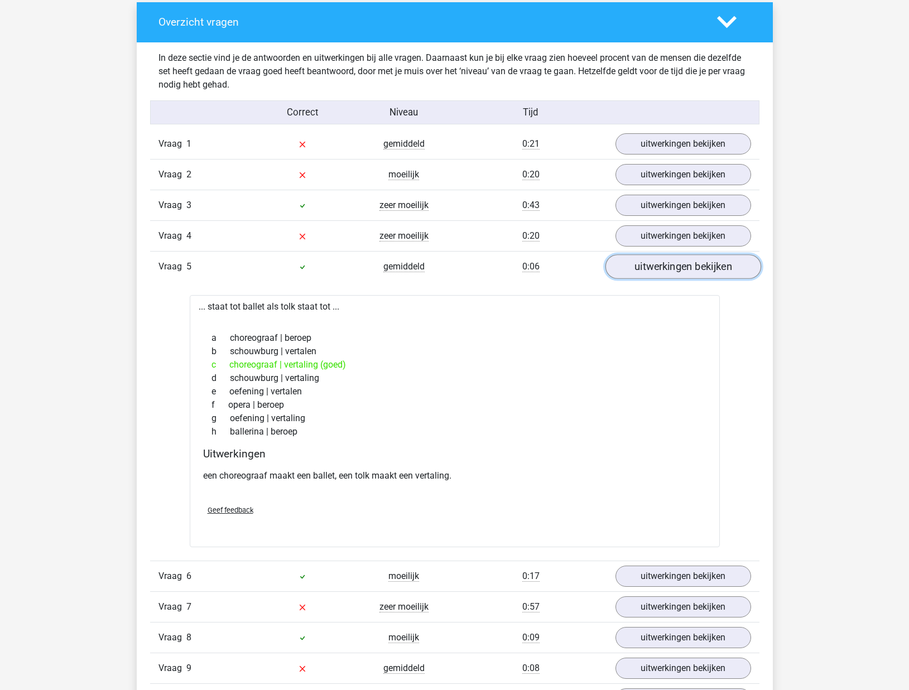
click at [663, 277] on link "uitwerkingen bekijken" at bounding box center [683, 266] width 156 height 25
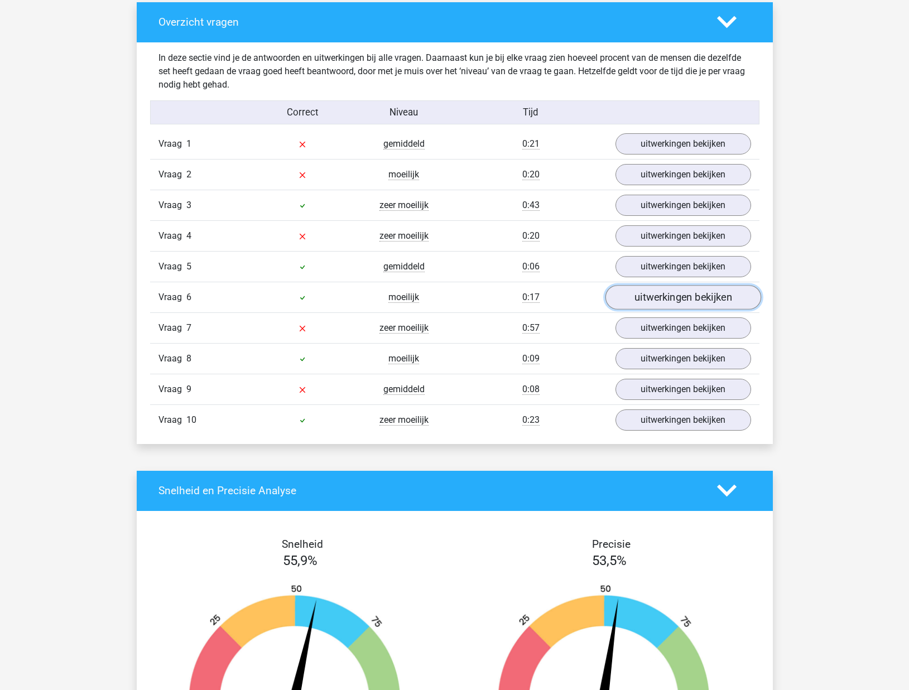
click at [659, 297] on link "uitwerkingen bekijken" at bounding box center [683, 297] width 156 height 25
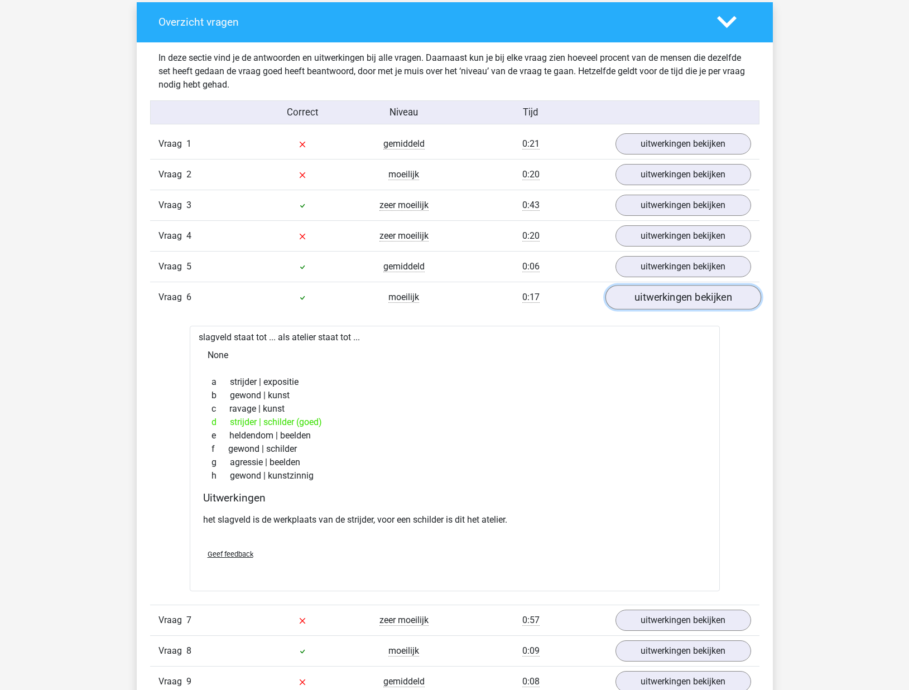
click at [659, 296] on link "uitwerkingen bekijken" at bounding box center [683, 297] width 156 height 25
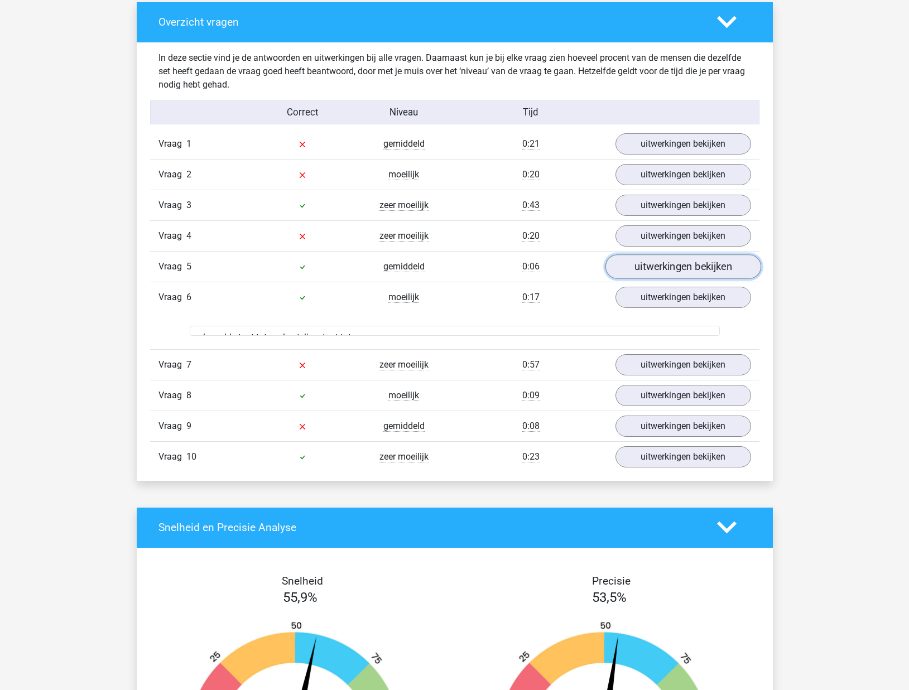
click at [660, 267] on link "uitwerkingen bekijken" at bounding box center [683, 266] width 156 height 25
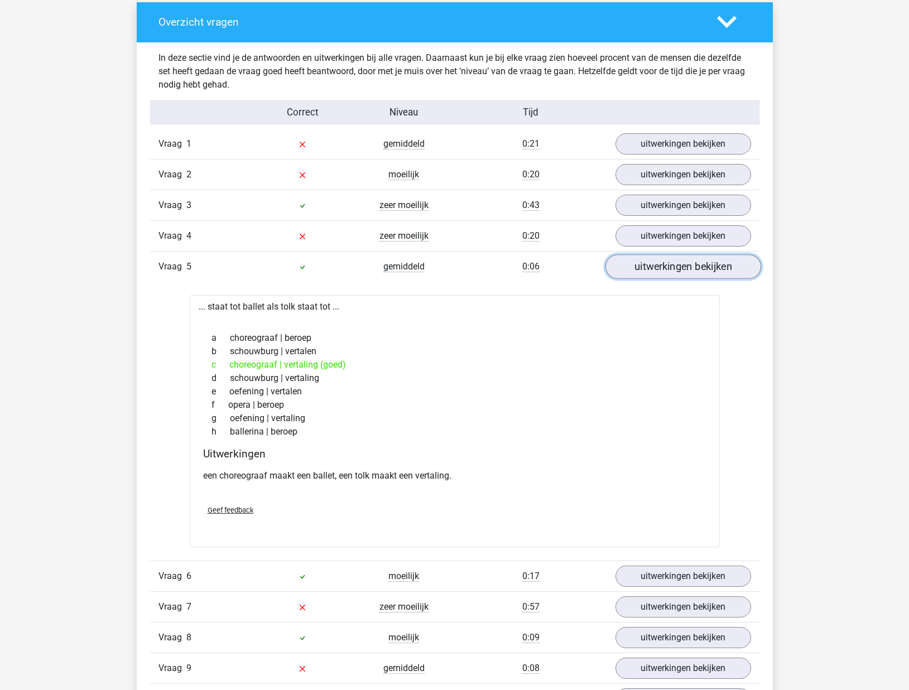
click at [660, 266] on link "uitwerkingen bekijken" at bounding box center [683, 266] width 156 height 25
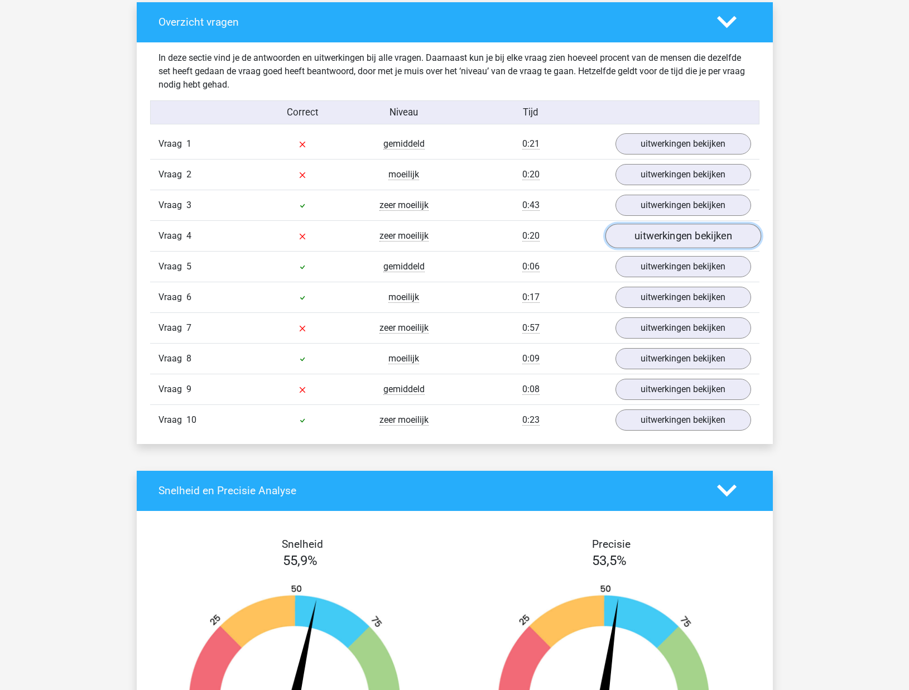
click at [662, 239] on link "uitwerkingen bekijken" at bounding box center [683, 236] width 156 height 25
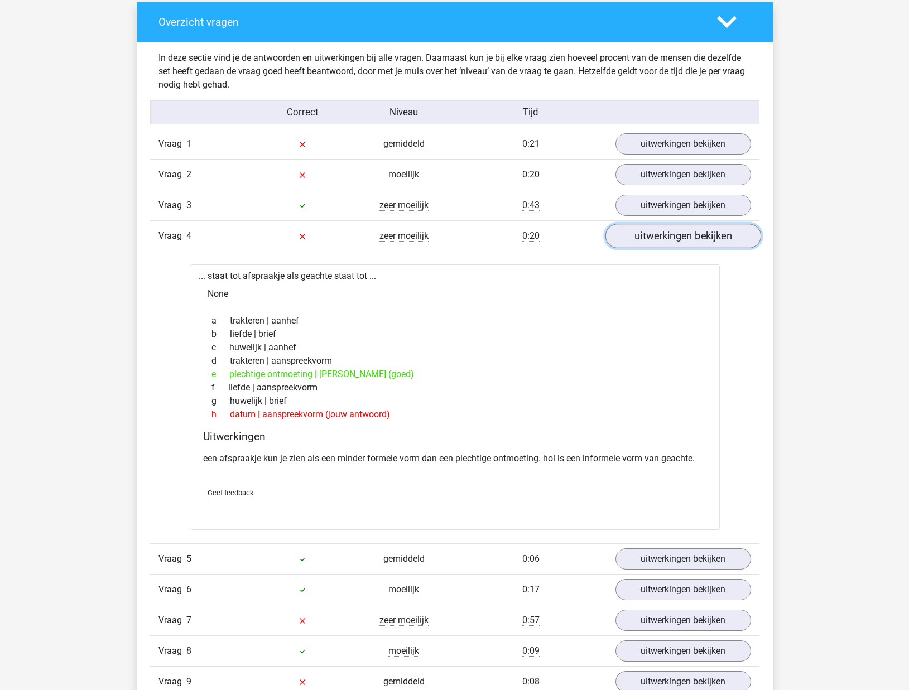
click at [654, 235] on link "uitwerkingen bekijken" at bounding box center [683, 236] width 156 height 25
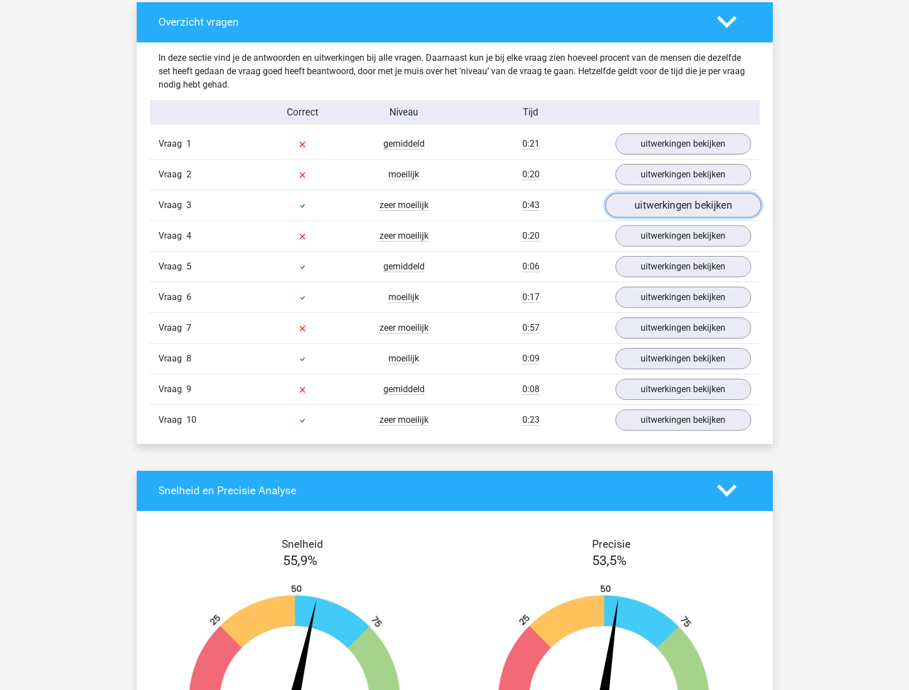
click at [654, 207] on link "uitwerkingen bekijken" at bounding box center [683, 205] width 156 height 25
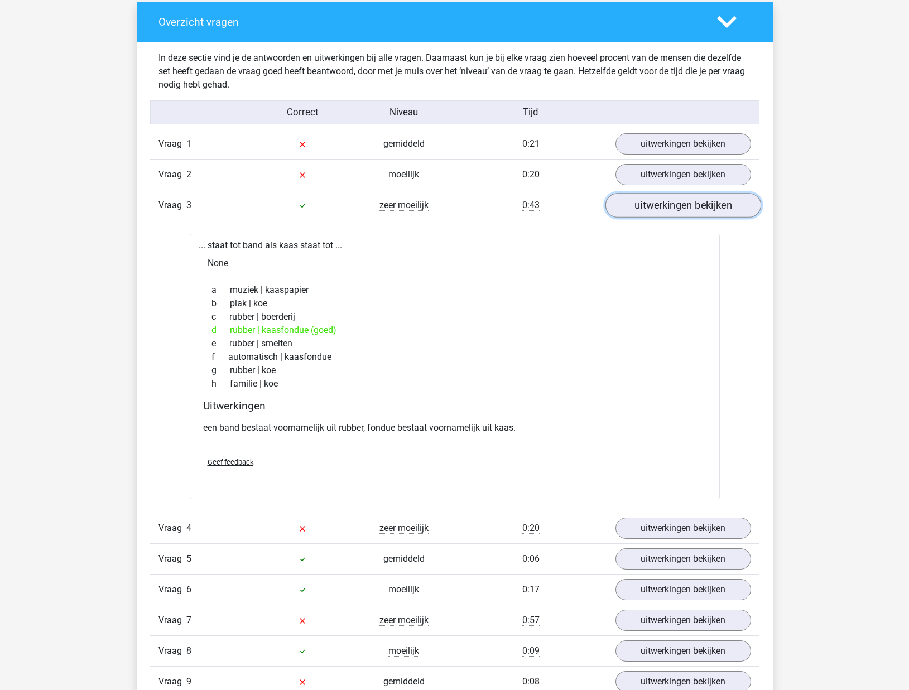
click at [654, 207] on link "uitwerkingen bekijken" at bounding box center [683, 205] width 156 height 25
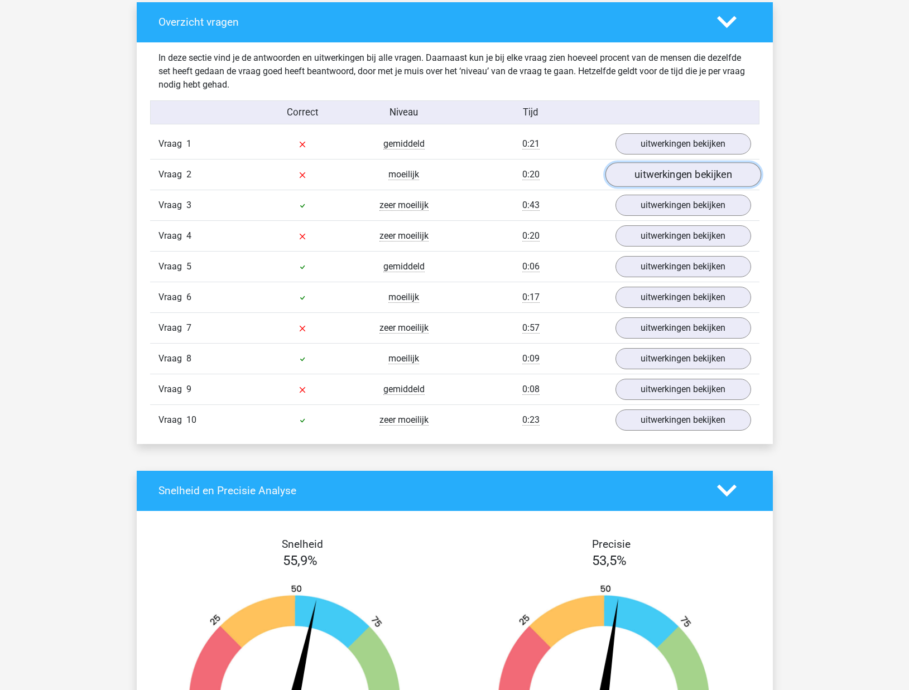
click at [654, 178] on link "uitwerkingen bekijken" at bounding box center [683, 174] width 156 height 25
